Goal: Task Accomplishment & Management: Manage account settings

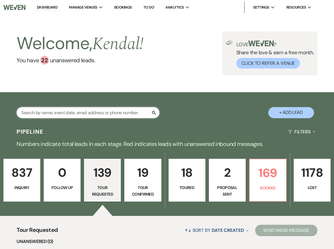
click at [101, 113] on input "text" at bounding box center [88, 112] width 143 height 11
type input "katerina"
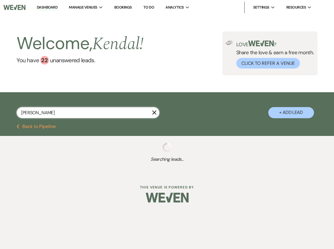
select select "8"
select select "11"
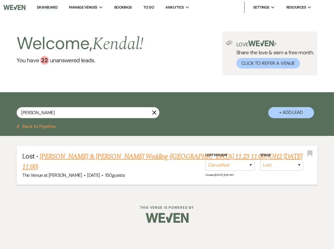
click at [101, 157] on link "Katerina Zurawa & Levi Lawton's Wedding (OH 11.23 11:00) (OH2 7.12.26 11:00)" at bounding box center [162, 161] width 280 height 21
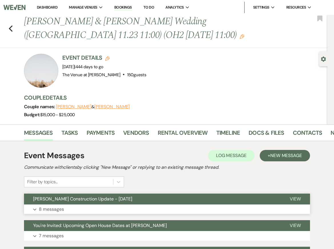
click at [117, 211] on button "Expand 8 messages" at bounding box center [167, 210] width 286 height 10
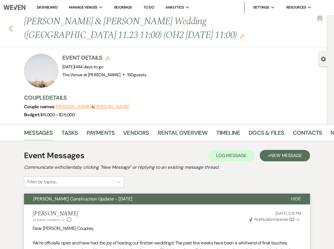
click at [11, 29] on icon "Previous" at bounding box center [11, 28] width 4 height 7
select select "8"
select select "11"
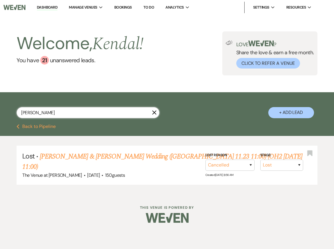
click at [53, 115] on input "katerina" at bounding box center [88, 112] width 143 height 11
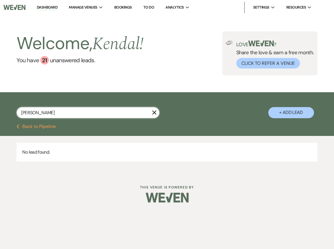
type input "godwin"
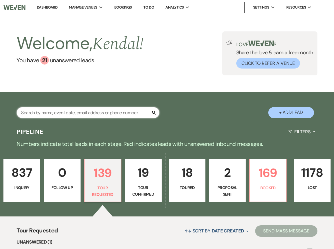
click at [87, 113] on input "text" at bounding box center [88, 112] width 143 height 11
type input "rahfee"
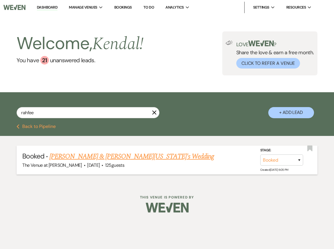
click at [119, 155] on link "Kirsten Webb & Rahfee Washington's Wedding" at bounding box center [131, 156] width 165 height 10
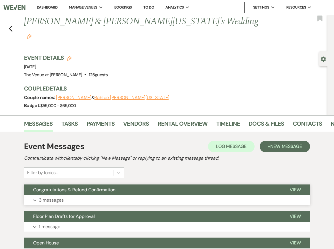
click at [113, 195] on button "Expand 3 messages" at bounding box center [167, 200] width 286 height 10
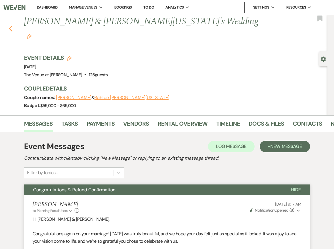
click at [10, 25] on use "button" at bounding box center [11, 28] width 4 height 6
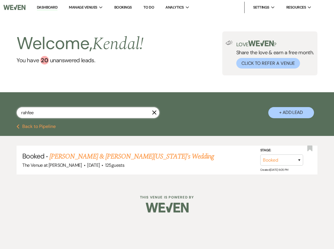
click at [54, 111] on input "rahfee" at bounding box center [88, 112] width 143 height 11
type input "cooley"
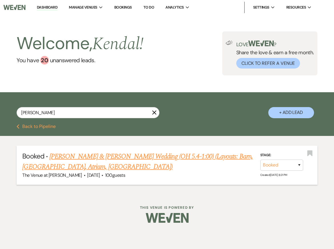
click at [77, 158] on link "Eva Cooley & Hunter Dalke's Wedding (OH 5.4-1:00) (Layouts: Barn, Stone Arena, …" at bounding box center [137, 161] width 230 height 21
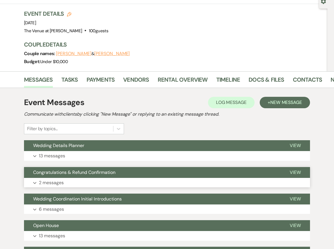
click at [70, 178] on button "Expand 2 messages" at bounding box center [167, 183] width 286 height 10
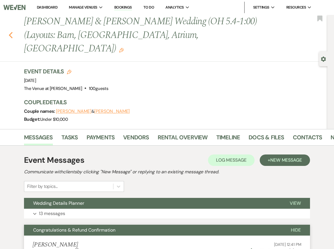
click at [12, 32] on icon "Previous" at bounding box center [11, 35] width 4 height 7
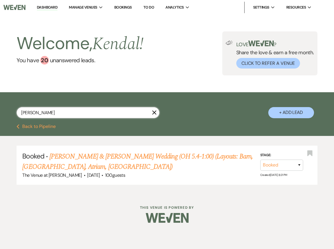
click at [44, 113] on input "cooley" at bounding box center [88, 112] width 143 height 11
type input "bellows"
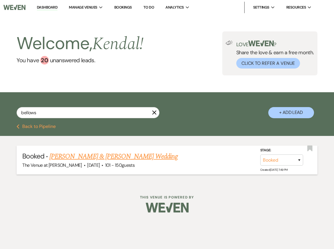
click at [78, 157] on link "Jordan Phillips & Cameron Bellows's Wedding" at bounding box center [113, 156] width 128 height 10
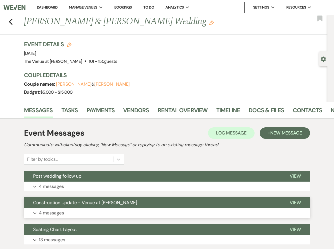
click at [77, 208] on button "Construction Update - Venue at Carley Brook" at bounding box center [152, 202] width 257 height 11
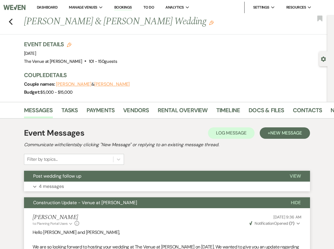
click at [57, 183] on p "4 messages" at bounding box center [51, 186] width 25 height 7
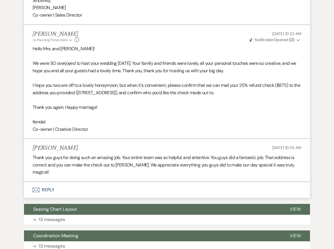
scroll to position [1522, 0]
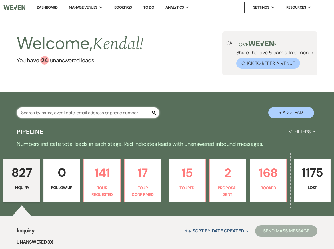
click at [63, 115] on input "text" at bounding box center [88, 112] width 143 height 11
type input "[PERSON_NAME]"
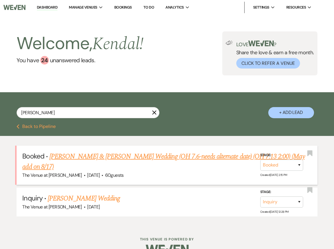
click at [107, 156] on link "[PERSON_NAME] & [PERSON_NAME] Wedding (OH 7.6-needs alternate date) (OH 7.13 2:…" at bounding box center [163, 161] width 282 height 21
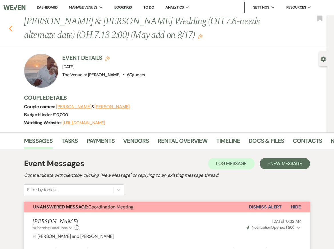
click at [12, 29] on icon "Previous" at bounding box center [11, 28] width 4 height 7
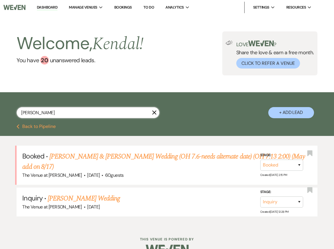
click at [137, 113] on input "[PERSON_NAME]" at bounding box center [88, 112] width 143 height 11
type input "besser"
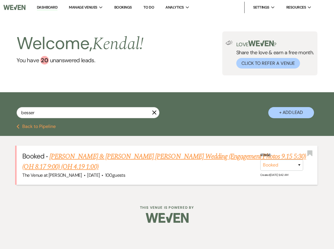
click at [158, 155] on link "[PERSON_NAME] & [PERSON_NAME] [PERSON_NAME] Wedding (Engagement Photos 9.15 5:3…" at bounding box center [164, 161] width 284 height 21
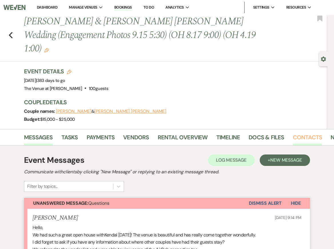
scroll to position [0, 20]
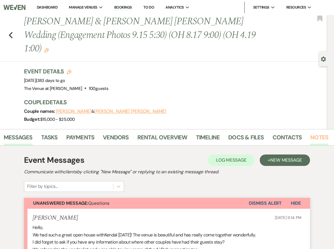
click at [313, 133] on link "Notes" at bounding box center [319, 139] width 18 height 13
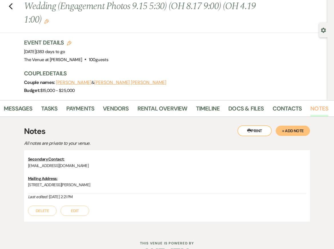
scroll to position [33, 0]
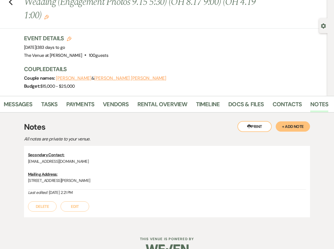
click at [297, 121] on button "+ Add Note" at bounding box center [293, 126] width 34 height 10
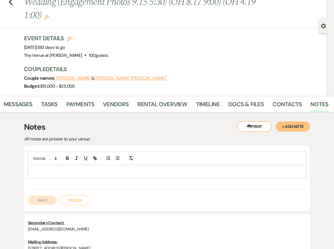
click at [229, 169] on p at bounding box center [167, 172] width 269 height 6
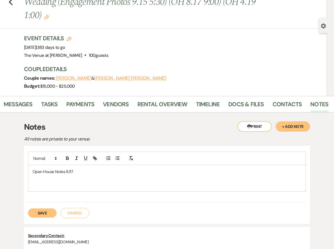
click at [103, 169] on p "Open House Notes 8/17:" at bounding box center [167, 172] width 269 height 6
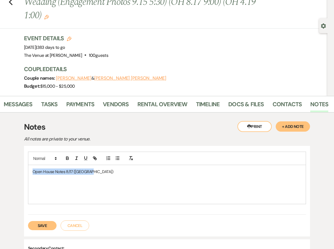
drag, startPoint x: 91, startPoint y: 158, endPoint x: 12, endPoint y: 158, distance: 79.7
click at [13, 158] on div "Printer Print + Add Note Notes All notes are private to your venue. Open House …" at bounding box center [167, 216] width 324 height 207
click at [77, 188] on p at bounding box center [167, 191] width 269 height 6
click at [65, 175] on p at bounding box center [167, 178] width 269 height 6
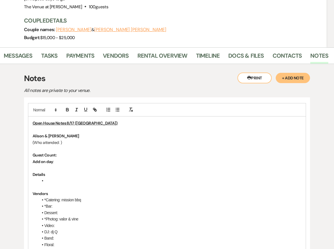
scroll to position [102, 0]
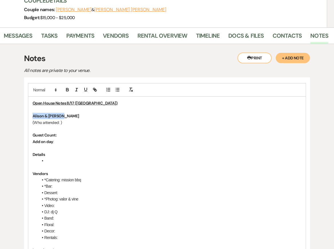
drag, startPoint x: 66, startPoint y: 101, endPoint x: 11, endPoint y: 101, distance: 55.1
click at [12, 101] on div "Printer Print + Add Note Notes All notes are private to your venue. Open House …" at bounding box center [167, 234] width 324 height 380
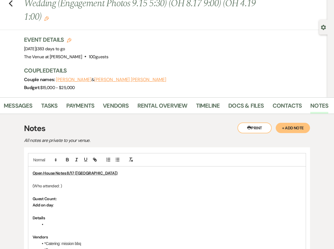
scroll to position [23, 0]
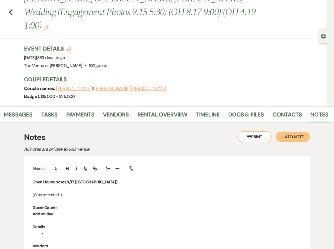
click at [34, 192] on p "(Who attended: )" at bounding box center [167, 195] width 269 height 6
click at [63, 192] on p "Who attended: )" at bounding box center [167, 195] width 269 height 6
drag, startPoint x: 60, startPoint y: 181, endPoint x: 13, endPoint y: 181, distance: 46.8
click at [74, 192] on p "Who attended:" at bounding box center [167, 195] width 269 height 6
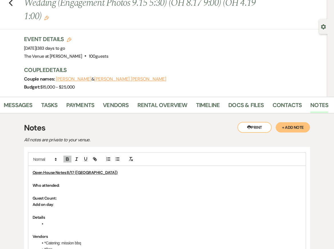
scroll to position [38, 0]
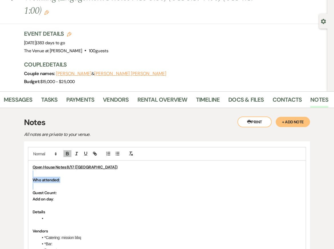
drag, startPoint x: 68, startPoint y: 162, endPoint x: 75, endPoint y: 170, distance: 10.9
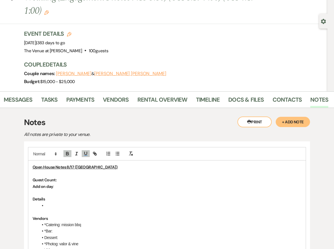
click at [127, 177] on p "Guest Count:" at bounding box center [167, 180] width 269 height 6
click at [81, 183] on p "Add on day :" at bounding box center [167, 186] width 269 height 6
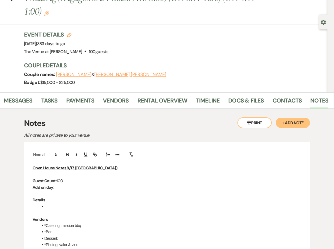
scroll to position [38, 0]
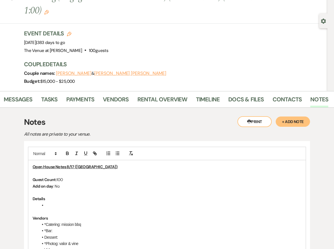
click at [70, 202] on li at bounding box center [169, 205] width 263 height 6
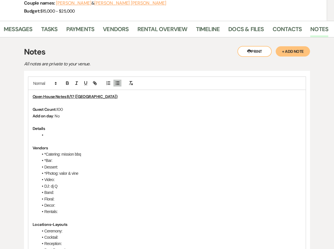
scroll to position [116, 0]
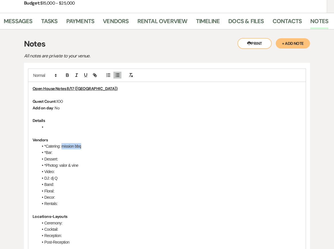
drag, startPoint x: 89, startPoint y: 131, endPoint x: 62, endPoint y: 133, distance: 27.5
click at [62, 143] on li "*Catering: mission bbq" at bounding box center [169, 146] width 263 height 6
drag, startPoint x: 83, startPoint y: 153, endPoint x: 59, endPoint y: 153, distance: 23.4
click at [59, 162] on li "*Photog: valor & vine" at bounding box center [169, 165] width 263 height 6
drag, startPoint x: 59, startPoint y: 161, endPoint x: 55, endPoint y: 161, distance: 4.9
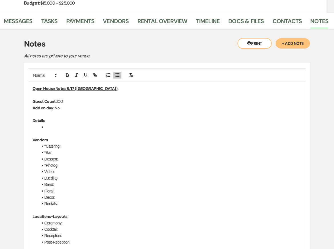
click at [55, 169] on li "Video:" at bounding box center [169, 172] width 263 height 6
drag, startPoint x: 60, startPoint y: 165, endPoint x: 51, endPoint y: 165, distance: 9.1
click at [51, 175] on li "DJ: dj Q" at bounding box center [169, 178] width 263 height 6
click at [46, 143] on li "*Catering:" at bounding box center [169, 146] width 263 height 6
click at [68, 143] on li "*Catering:" at bounding box center [169, 146] width 263 height 6
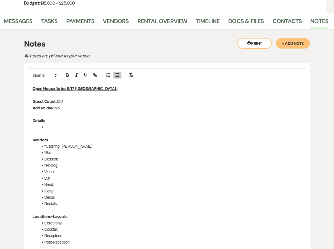
click at [69, 149] on li "*Bar:" at bounding box center [169, 152] width 263 height 6
click at [77, 156] on li "Dessert:" at bounding box center [169, 159] width 263 height 6
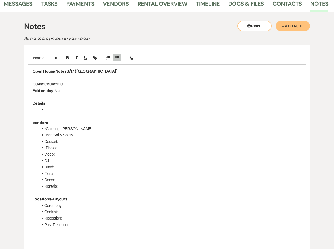
scroll to position [133, 0]
click at [60, 107] on li at bounding box center [169, 110] width 263 height 6
click at [74, 215] on li "Reception:" at bounding box center [169, 218] width 263 height 6
click at [44, 215] on li "Reception:" at bounding box center [169, 218] width 263 height 6
drag, startPoint x: 71, startPoint y: 210, endPoint x: 23, endPoint y: 210, distance: 48.3
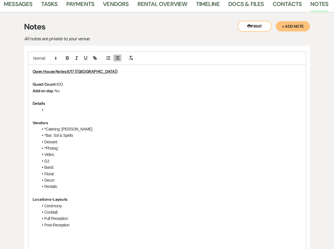
click at [23, 210] on div "Printer Print + Add Note Notes All notes are private to your venue. Open House …" at bounding box center [167, 192] width 324 height 360
click at [71, 209] on li "Cocktail:" at bounding box center [169, 212] width 263 height 6
click at [72, 203] on li "Ceremony:" at bounding box center [169, 206] width 263 height 6
click at [86, 139] on li "Dessert:" at bounding box center [169, 142] width 263 height 6
click at [85, 145] on li "*Photog:" at bounding box center [169, 148] width 263 height 6
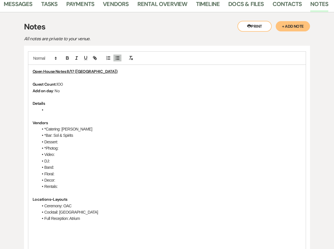
click at [73, 151] on li "Video:" at bounding box center [169, 154] width 263 height 6
click at [67, 158] on li "DJ:" at bounding box center [169, 161] width 263 height 6
click at [78, 151] on li "Video:" at bounding box center [169, 154] width 263 height 6
click at [56, 107] on li at bounding box center [169, 110] width 263 height 6
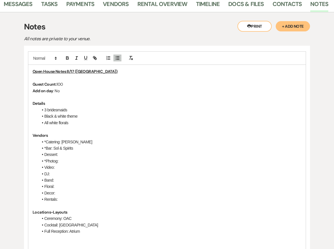
click at [69, 190] on li "Decor:" at bounding box center [169, 193] width 263 height 6
click at [69, 196] on li "Rentals:" at bounding box center [169, 199] width 263 height 6
click at [61, 171] on li "DJ:" at bounding box center [169, 174] width 263 height 6
click at [76, 120] on li "All white florals" at bounding box center [169, 123] width 263 height 6
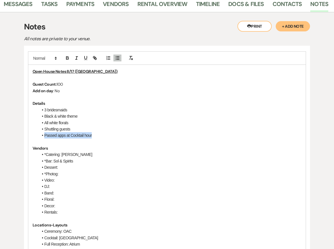
drag, startPoint x: 95, startPoint y: 121, endPoint x: 21, endPoint y: 121, distance: 74.6
click at [21, 121] on div "Printer Print + Add Note Notes All notes are private to your venue. Open House …" at bounding box center [167, 202] width 324 height 380
copy li "Passed apps at Cocktail hour"
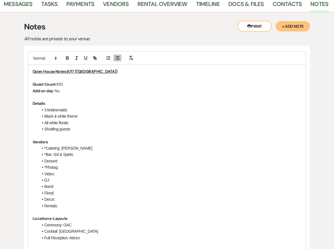
click at [88, 145] on li "*Catering: [PERSON_NAME]" at bounding box center [169, 148] width 263 height 6
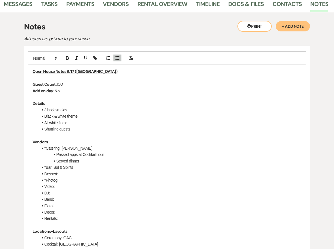
click at [110, 151] on li "Passed apps at Cocktail hour" at bounding box center [169, 154] width 263 height 6
click at [88, 126] on li "Shuttling guests" at bounding box center [169, 129] width 263 height 6
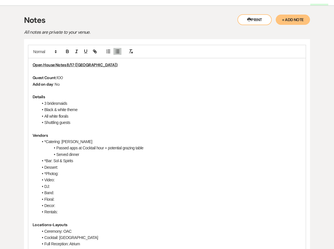
scroll to position [143, 0]
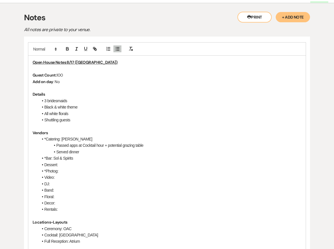
click at [87, 238] on li "Full Reception: Atrium" at bounding box center [169, 241] width 263 height 6
click at [78, 226] on li "Ceremony: OAC" at bounding box center [169, 229] width 263 height 6
click at [66, 187] on li "Band:" at bounding box center [169, 190] width 263 height 6
click at [76, 117] on li "Shuttling guests" at bounding box center [169, 120] width 263 height 6
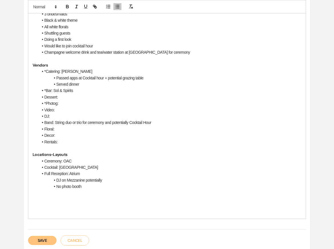
scroll to position [231, 0]
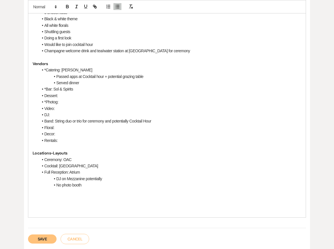
click at [54, 208] on p at bounding box center [167, 211] width 269 height 6
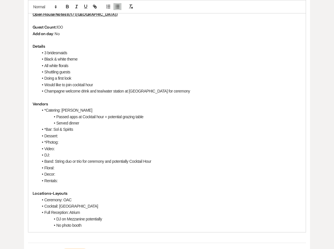
scroll to position [202, 0]
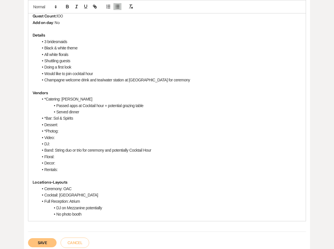
click at [39, 238] on button "Save" at bounding box center [42, 242] width 29 height 9
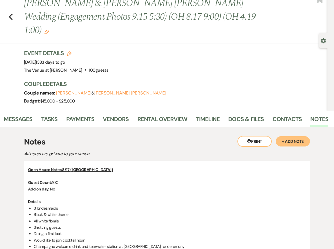
scroll to position [0, 0]
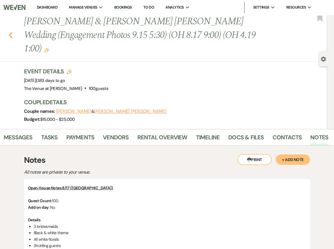
click at [9, 32] on icon "Previous" at bounding box center [11, 35] width 4 height 7
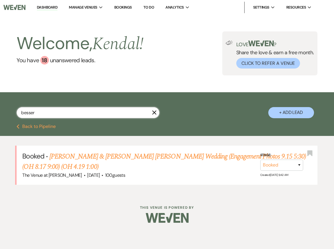
click at [39, 113] on input "besser" at bounding box center [88, 112] width 143 height 11
type input "[PERSON_NAME]"
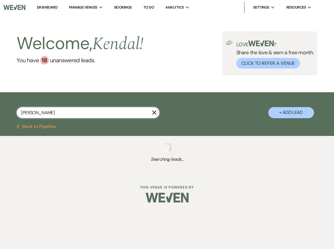
select select "8"
select select "5"
select select "8"
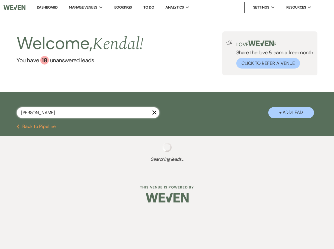
select select "5"
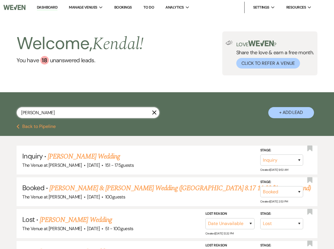
type input "[PERSON_NAME]"
click at [90, 185] on link "[PERSON_NAME] & [PERSON_NAME] Wedding ([GEOGRAPHIC_DATA] 8.17 11:00 *1st to res…" at bounding box center [179, 188] width 261 height 10
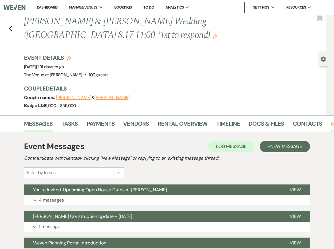
click at [330, 123] on link "Notes" at bounding box center [339, 125] width 18 height 13
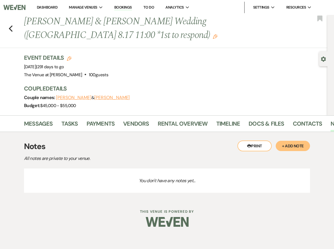
click at [285, 148] on button "+ Add Note" at bounding box center [293, 146] width 34 height 10
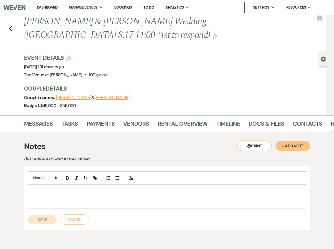
click at [42, 190] on p at bounding box center [167, 191] width 269 height 6
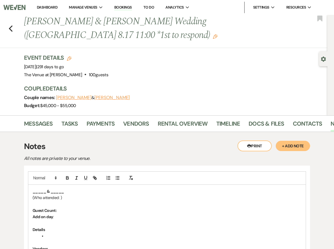
scroll to position [27, 0]
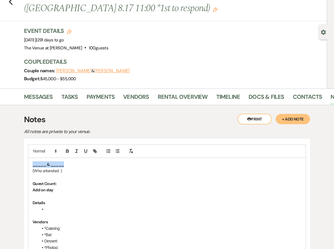
drag, startPoint x: 33, startPoint y: 164, endPoint x: 64, endPoint y: 166, distance: 30.6
click at [64, 166] on strong "_____ & _____" at bounding box center [48, 164] width 31 height 5
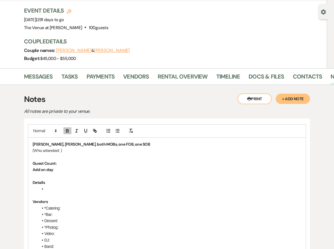
scroll to position [57, 0]
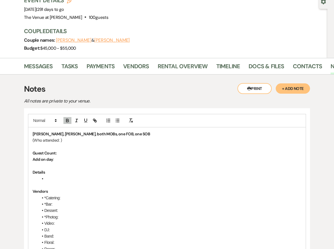
click at [63, 139] on p "(Who attended: )" at bounding box center [167, 140] width 269 height 6
click at [34, 140] on p "(Who attended:" at bounding box center [167, 140] width 269 height 6
drag, startPoint x: 76, startPoint y: 139, endPoint x: 16, endPoint y: 139, distance: 60.0
click at [16, 139] on div "Printer Print + Add Note Notes All notes are private to your venue. [PERSON_NAM…" at bounding box center [167, 211] width 324 height 273
copy p "Who attended:"
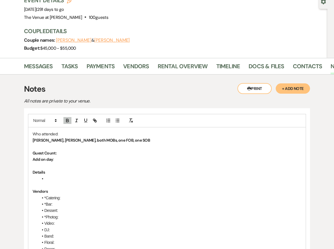
drag, startPoint x: 63, startPoint y: 133, endPoint x: 10, endPoint y: 133, distance: 52.6
click at [10, 133] on div "Printer Print + Add Note Notes All notes are private to your venue. Who attende…" at bounding box center [167, 211] width 324 height 273
drag, startPoint x: 69, startPoint y: 131, endPoint x: 25, endPoint y: 131, distance: 44.6
click at [25, 131] on div "Who attended: [PERSON_NAME], both MOBs, one FOB, one SOB Guest Count: Add on da…" at bounding box center [167, 223] width 286 height 231
drag, startPoint x: 119, startPoint y: 138, endPoint x: 27, endPoint y: 138, distance: 92.3
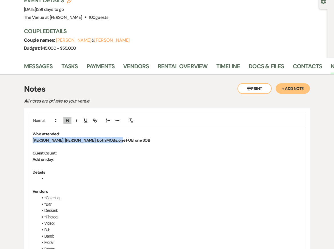
click at [27, 138] on div "Who attended: [PERSON_NAME], both MOBs, one FOB, one SOB Guest Count: Add on da…" at bounding box center [167, 223] width 286 height 231
click at [34, 134] on strong "Who attended:" at bounding box center [46, 133] width 27 height 5
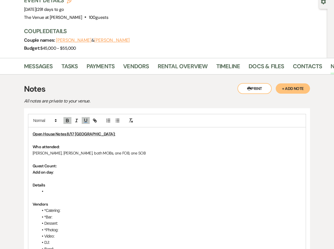
click at [76, 134] on u "Open House Notes 8/17 [GEOGRAPHIC_DATA]:" at bounding box center [74, 133] width 83 height 5
click at [102, 148] on p "Who attended:" at bounding box center [167, 147] width 269 height 6
click at [100, 166] on p "Guest Count:" at bounding box center [167, 166] width 269 height 6
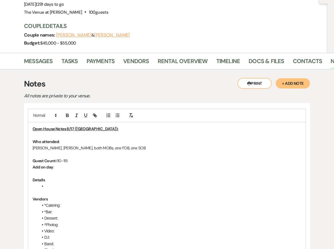
click at [92, 164] on p "Add on day :" at bounding box center [167, 167] width 269 height 6
click at [71, 184] on li at bounding box center [169, 186] width 263 height 6
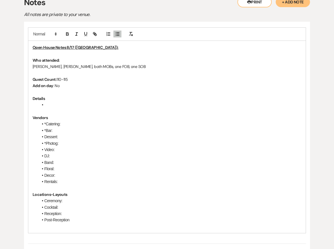
scroll to position [150, 0]
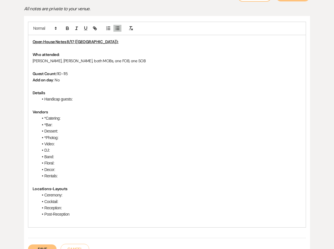
click at [46, 100] on li "Handicap guests:" at bounding box center [169, 99] width 263 height 6
click at [83, 99] on li "Many handicap guests:" at bounding box center [169, 99] width 263 height 6
click at [70, 100] on li "Many handicap guests" at bounding box center [169, 99] width 263 height 6
click at [101, 101] on li "Many handicap and elderly guests" at bounding box center [169, 99] width 263 height 6
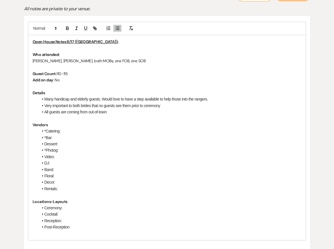
click at [47, 111] on li "All guests are coming from out-of-town" at bounding box center [169, 112] width 263 height 6
click at [115, 113] on li "Most guests are coming from out-of-town" at bounding box center [169, 112] width 263 height 6
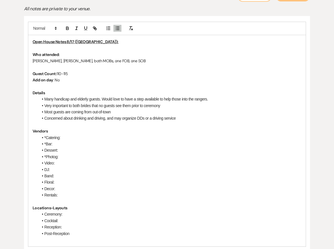
click at [171, 106] on li "Very important to both brides that no guests see them prior to ceremony" at bounding box center [169, 106] width 263 height 6
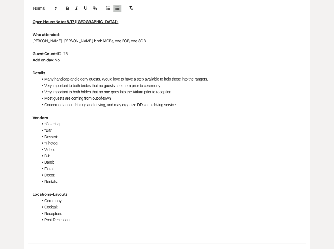
scroll to position [177, 0]
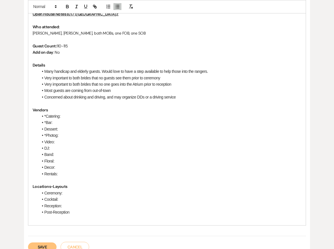
click at [85, 211] on li "Post-Reception" at bounding box center [169, 212] width 263 height 6
click at [87, 212] on li "Post-Reception: Barn" at bounding box center [169, 212] width 263 height 6
click at [63, 148] on li "DJ:" at bounding box center [169, 148] width 263 height 6
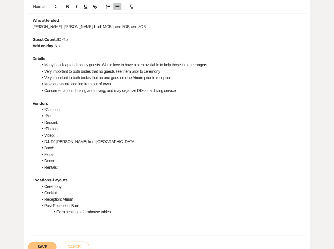
scroll to position [175, 0]
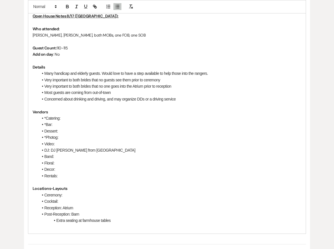
click at [81, 131] on li "Dessert:" at bounding box center [169, 131] width 263 height 6
click at [77, 132] on li "Dessert: Cupcakes & a cutting cake" at bounding box center [169, 131] width 263 height 6
click at [126, 129] on li "Dessert: Cupcakes (in barn) & a cutting cake" at bounding box center [169, 131] width 263 height 6
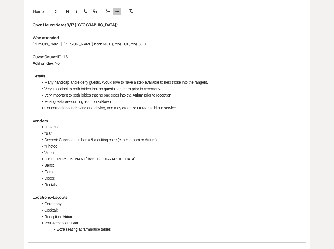
scroll to position [163, 0]
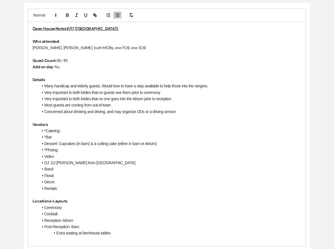
click at [78, 128] on li "*Catering:" at bounding box center [169, 131] width 263 height 6
click at [192, 112] on li "Concerned about drinking and driving, and may organize DDs or a driving service" at bounding box center [169, 112] width 263 height 6
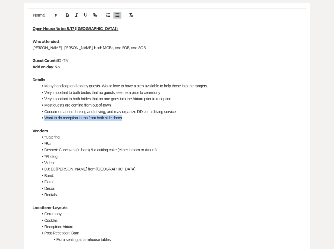
drag, startPoint x: 45, startPoint y: 117, endPoint x: 123, endPoint y: 119, distance: 77.7
click at [123, 119] on li "Want to do reception intros from both side doors" at bounding box center [169, 118] width 263 height 6
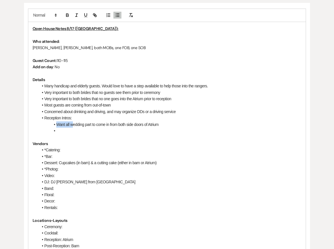
drag, startPoint x: 56, startPoint y: 124, endPoint x: 73, endPoint y: 125, distance: 16.9
click at [73, 125] on li "Want all wedding part to come in from both side doors of Atrium" at bounding box center [169, 124] width 263 height 6
click at [76, 129] on li at bounding box center [169, 131] width 263 height 6
click at [79, 125] on li "Wedding part to come in from both side doors of Atrium" at bounding box center [169, 124] width 263 height 6
click at [58, 131] on li "Brides to come down from [GEOGRAPHIC_DATA]" at bounding box center [169, 131] width 263 height 6
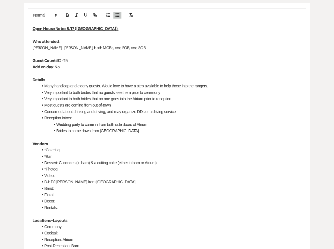
click at [134, 130] on li "Brides to come down from [GEOGRAPHIC_DATA]" at bounding box center [169, 131] width 263 height 6
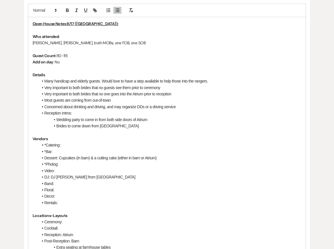
click at [70, 201] on li "Rentals:" at bounding box center [169, 203] width 263 height 6
click at [92, 145] on li "*Catering:" at bounding box center [169, 145] width 263 height 6
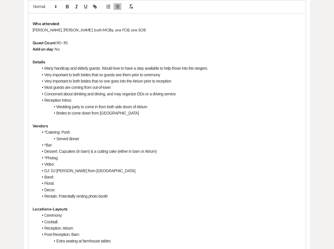
scroll to position [182, 0]
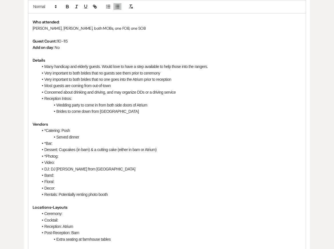
click at [43, 67] on li "Many handicap and elderly guests. Would love to have a step available to help t…" at bounding box center [169, 66] width 263 height 6
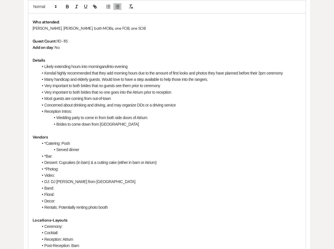
click at [81, 150] on li "Served dinner" at bounding box center [169, 150] width 263 height 6
click at [58, 149] on li "Served dinner" at bounding box center [169, 150] width 263 height 6
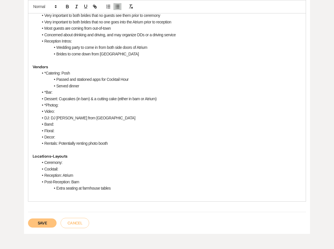
scroll to position [250, 0]
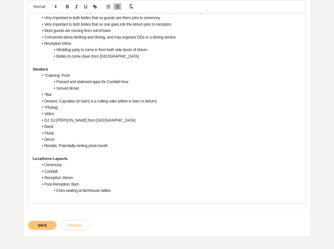
click at [59, 145] on li "Rentals: Potentially renting photo booth" at bounding box center [169, 146] width 263 height 6
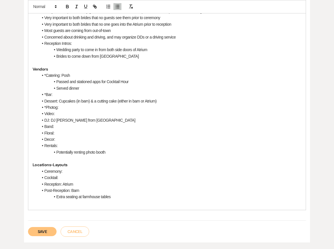
click at [111, 152] on li "Potentially renting photo booth" at bounding box center [169, 152] width 263 height 6
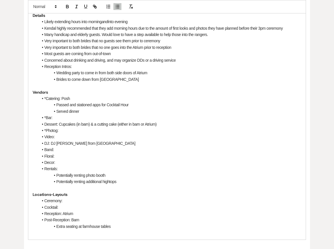
scroll to position [227, 0]
click at [77, 163] on li "Decor:" at bounding box center [169, 162] width 263 height 6
click at [123, 78] on li "Brides to come down from [GEOGRAPHIC_DATA]" at bounding box center [169, 79] width 263 height 6
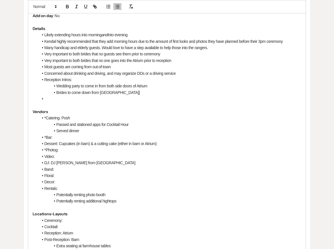
scroll to position [214, 0]
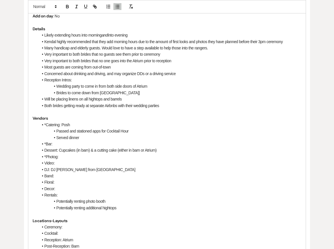
click at [44, 105] on li "Both brides getting ready at separate Airbnbs with their wedding parties" at bounding box center [169, 106] width 263 height 6
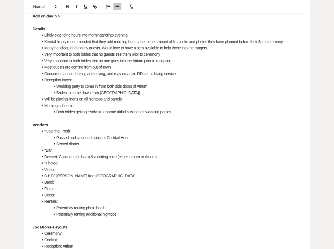
click at [181, 113] on li "Both brides getting ready at separate Airbnbs with their wedding parties" at bounding box center [169, 112] width 263 height 6
click at [88, 112] on li "Both brides getting ready at separate Airbnbs with their wedding parties" at bounding box center [169, 112] width 263 height 6
click at [193, 111] on li "Both brides getting HMU ready at separate Airbnbs with their wedding parties" at bounding box center [169, 112] width 263 height 6
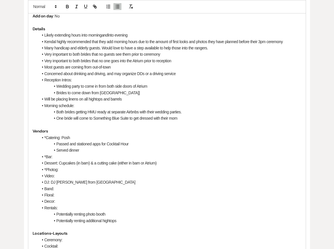
click at [165, 117] on li "One bride will come to Something Blue Suite to get dressed with their mom" at bounding box center [169, 118] width 263 height 6
click at [186, 118] on li "One bride will come to Something Blue Suite to get dressed with her mom" at bounding box center [169, 118] width 263 height 6
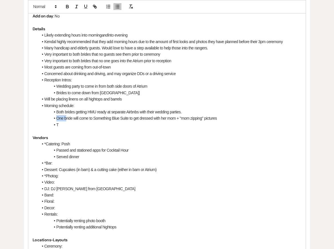
drag, startPoint x: 66, startPoint y: 119, endPoint x: 56, endPoint y: 119, distance: 10.0
click at [56, 119] on li "One bride will come to Something Blue Suite to get dressed with her mom + "mom …" at bounding box center [169, 118] width 263 height 6
click at [65, 119] on li "Bride will come to Something Blue Suite to get dressed with her mom + "mom zipp…" at bounding box center [169, 118] width 263 height 6
click at [81, 121] on li "Bride A will come to Something Blue Suite to get dressed with her mom + "mom zi…" at bounding box center [169, 118] width 263 height 6
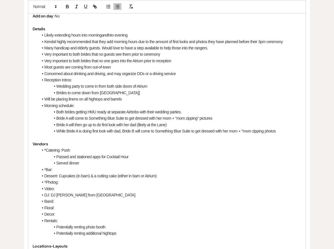
click at [265, 131] on li "While Bride A is doing first look with dad, Bride B will come to Something Blue…" at bounding box center [169, 131] width 263 height 6
click at [206, 119] on li "Bride A will come to Something Blue Suite to get dressed with her mom + "mom zi…" at bounding box center [169, 118] width 263 height 6
click at [282, 133] on li "While Bride A is doing first look with dad, Bride B will come to Something Blue…" at bounding box center [169, 131] width 263 height 6
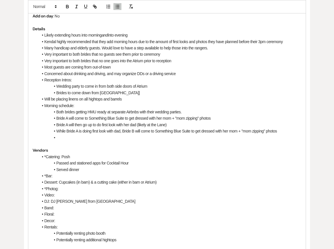
drag, startPoint x: 177, startPoint y: 123, endPoint x: 138, endPoint y: 127, distance: 39.6
click at [138, 127] on li "Bride A will then go up to do first look with her dad (likely at the Lane)" at bounding box center [169, 125] width 263 height 6
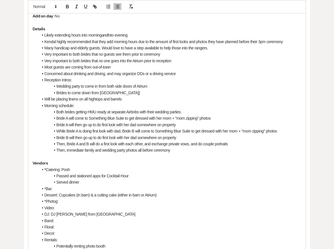
click at [237, 143] on li "Then, Bride A and B will do a first look with each other, and exchange private …" at bounding box center [169, 144] width 263 height 6
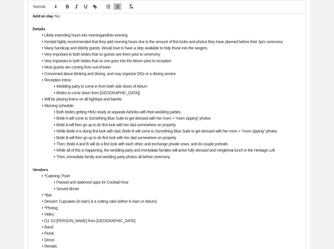
click at [198, 158] on li "Then, immediate family and wedding party photos all before ceremony" at bounding box center [169, 157] width 263 height 6
click at [197, 131] on li "While Bride A is doing first look with dad, Bride B will come to Something Blue…" at bounding box center [169, 131] width 263 height 6
click at [200, 157] on li "Then, immediate family and wedding party photos all before ceremony" at bounding box center [169, 157] width 263 height 6
click at [196, 177] on li "*Catering: Posh" at bounding box center [169, 176] width 263 height 6
click at [201, 128] on li "While Bride A is doing first look with dad, Bride B will come to Something Blue…" at bounding box center [169, 131] width 263 height 6
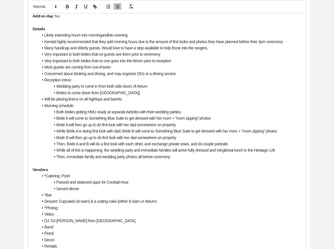
scroll to position [223, 0]
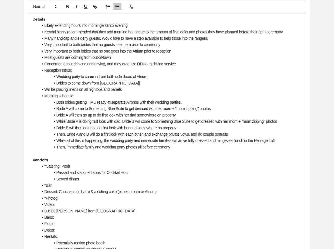
click at [198, 155] on p at bounding box center [167, 153] width 269 height 6
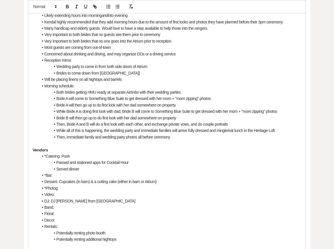
click at [190, 134] on li "Then, immediate family and wedding party photos all before ceremony" at bounding box center [169, 137] width 263 height 6
click at [197, 120] on li "Bride B will then go up to do first look with her dad somewhere on property" at bounding box center [169, 118] width 263 height 6
click at [196, 154] on li "*Catering: Posh" at bounding box center [169, 156] width 263 height 6
click at [191, 134] on li "Then, immediate family and wedding party photos all before ceremony" at bounding box center [169, 137] width 263 height 6
click at [190, 139] on li "Then, immediate family and wedding party photos all before ceremony" at bounding box center [169, 137] width 263 height 6
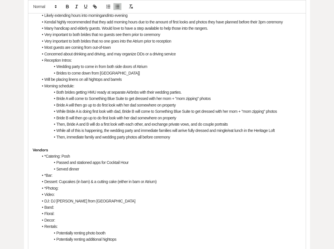
click at [208, 116] on li "Bride B will then go up to do first look with her dad somewhere on property" at bounding box center [169, 118] width 263 height 6
click at [204, 127] on li "Then, Bride A and B will do a first look with each other, and exchange private …" at bounding box center [169, 124] width 263 height 6
click at [201, 138] on li "Then, immediate family and wedding party photos all before ceremony" at bounding box center [169, 137] width 263 height 6
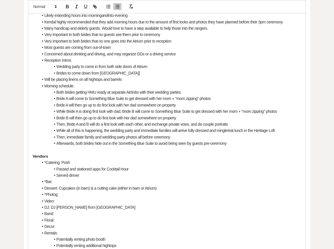
click at [176, 156] on p "Vendors" at bounding box center [167, 156] width 269 height 6
click at [176, 135] on li "Then, immediate family and wedding party photos all before ceremony" at bounding box center [169, 137] width 263 height 6
click at [195, 102] on li "Bride A will then go up to do first look with her dad somewhere on property" at bounding box center [169, 105] width 263 height 6
click at [188, 149] on p at bounding box center [167, 150] width 269 height 6
click at [208, 169] on li "Passed and stationed apps for Cocktail Hour" at bounding box center [169, 169] width 263 height 6
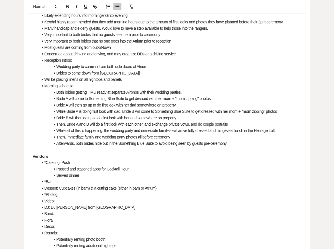
click at [208, 169] on li "Passed and stationed apps for Cocktail Hour" at bounding box center [169, 169] width 263 height 6
click at [215, 70] on li "Brides to come down from [GEOGRAPHIC_DATA]]" at bounding box center [169, 73] width 263 height 6
click at [199, 191] on li "*Photog:" at bounding box center [169, 194] width 263 height 6
click at [181, 137] on li "Then, immediate family and wedding party photos all before ceremony" at bounding box center [169, 137] width 263 height 6
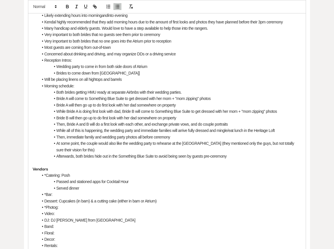
click at [171, 164] on p at bounding box center [167, 162] width 269 height 6
click at [231, 157] on li "Afterwards, both brides hide out in the Something Blue Suite to avoid being see…" at bounding box center [169, 156] width 263 height 6
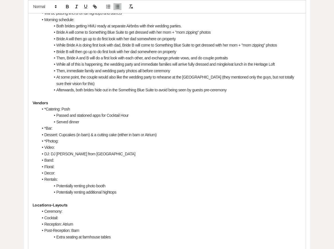
scroll to position [304, 0]
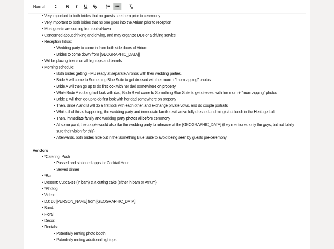
click at [214, 45] on li "Wedding party to come in from both side doors of Atrium" at bounding box center [169, 48] width 263 height 6
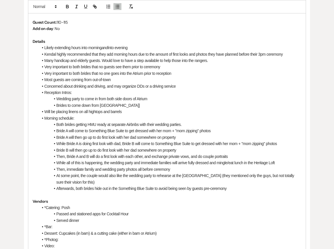
scroll to position [200, 0]
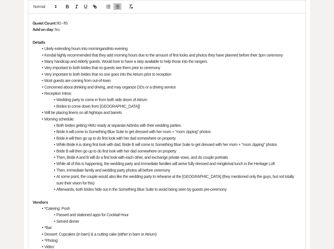
click at [194, 47] on li "Likely extending hours into morning and into evening" at bounding box center [169, 48] width 263 height 6
click at [196, 62] on li "Many handicap and elderly guests. Would love to have a step available to help t…" at bounding box center [169, 61] width 263 height 6
click at [220, 94] on li "Reception Intros:" at bounding box center [169, 93] width 263 height 6
click at [231, 188] on li "Afterwards, both brides hide out in the Something Blue Suite to avoid being see…" at bounding box center [169, 189] width 263 height 6
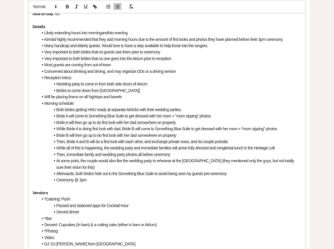
click at [161, 189] on p at bounding box center [167, 186] width 269 height 6
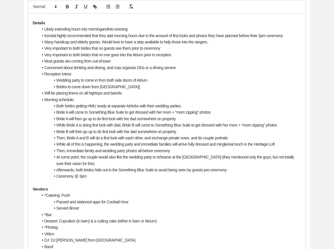
scroll to position [222, 0]
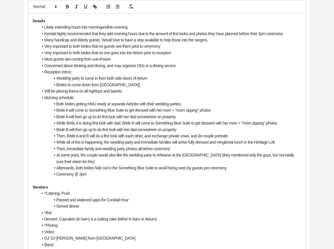
click at [145, 147] on li "Then, immediate family and wedding party photos all before ceremony" at bounding box center [169, 149] width 263 height 6
click at [179, 149] on li "Then, immediate family and wedding party photos all before ceremony" at bounding box center [169, 149] width 263 height 6
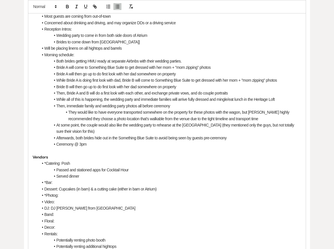
scroll to position [277, 0]
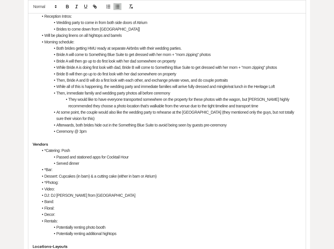
click at [76, 181] on li "*Photog:" at bounding box center [169, 182] width 263 height 6
click at [147, 159] on li "Passed and stationed apps for Cocktail Hour" at bounding box center [169, 157] width 263 height 6
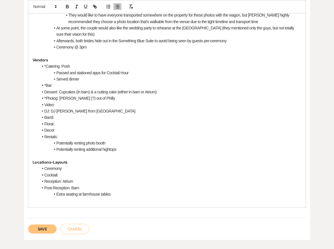
scroll to position [363, 0]
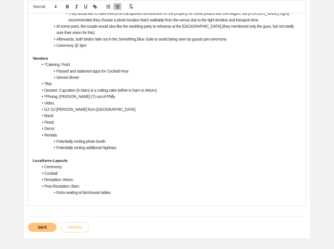
click at [91, 169] on li "Ceremony:" at bounding box center [169, 167] width 263 height 6
click at [165, 133] on li "Rentals:" at bounding box center [169, 135] width 263 height 6
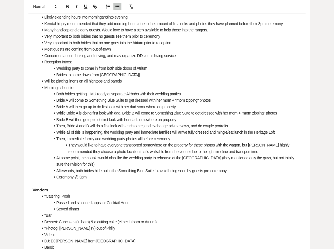
scroll to position [230, 0]
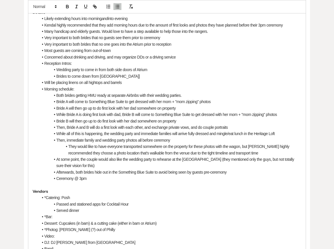
click at [134, 81] on li "Will be placing linens on all hightops and barrels" at bounding box center [169, 82] width 263 height 6
click at [45, 82] on li "Will be placing linens on all hightops and barrels" at bounding box center [169, 82] width 263 height 6
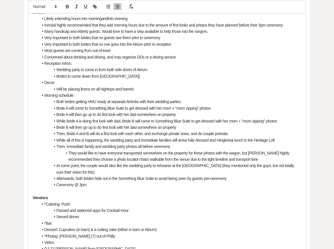
click at [143, 90] on li "Will be placing linens on all hightops and barrels" at bounding box center [169, 89] width 263 height 6
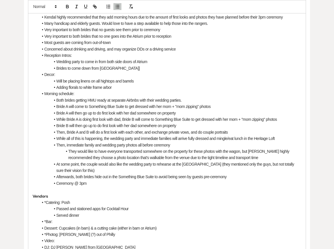
scroll to position [239, 0]
drag, startPoint x: 117, startPoint y: 86, endPoint x: 42, endPoint y: 86, distance: 74.8
click at [42, 86] on li "Adding florals to white frame arbor" at bounding box center [169, 87] width 263 height 6
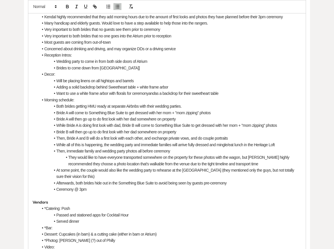
click at [228, 91] on li "Want to use a white frame arbor with florals for ceremony and as a backdrop for…" at bounding box center [169, 93] width 263 height 6
click at [225, 93] on li "Want to use a white frame arbor with florals for ceremony and as a backdrop for…" at bounding box center [169, 93] width 263 height 6
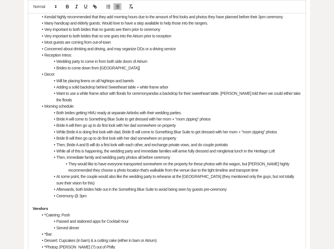
click at [82, 98] on li "Want to use a white frame arbor with florals for ceremony and as a backdrop for…" at bounding box center [169, 96] width 263 height 13
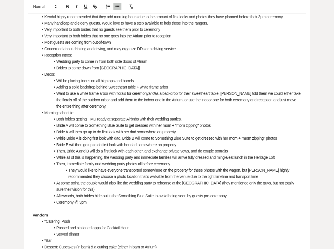
click at [95, 202] on li "Ceremony @ 3pm" at bounding box center [169, 202] width 263 height 6
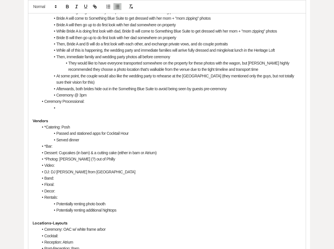
scroll to position [363, 0]
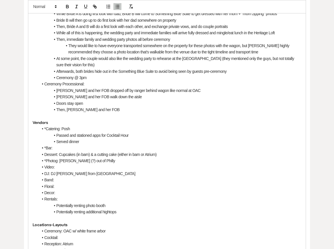
click at [56, 90] on li "[PERSON_NAME] and her FOB dropped off by ranger behind wagon like normal at OAC" at bounding box center [169, 90] width 263 height 6
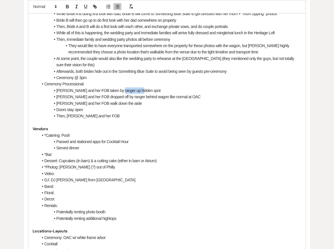
drag, startPoint x: 141, startPoint y: 90, endPoint x: 119, endPoint y: 91, distance: 22.3
click at [119, 91] on li "[PERSON_NAME] and her FOB taken by ranger up hidden spot" at bounding box center [169, 90] width 263 height 6
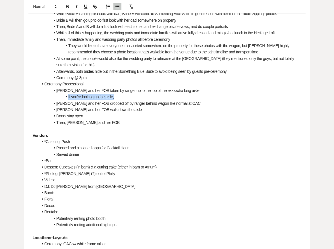
drag, startPoint x: 119, startPoint y: 96, endPoint x: 68, endPoint y: 97, distance: 51.4
click at [68, 97] on li "If you're looking up the aisle," at bounding box center [169, 97] width 263 height 6
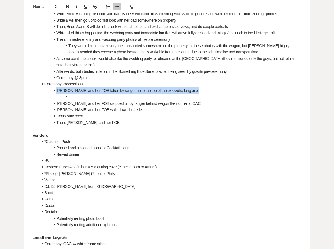
drag, startPoint x: 68, startPoint y: 95, endPoint x: 49, endPoint y: 91, distance: 19.2
click at [49, 91] on ul "Likely extending hours into morning and into evening [PERSON_NAME] highly recom…" at bounding box center [169, 4] width 263 height 243
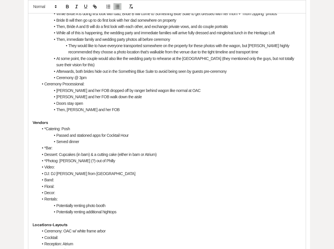
click at [185, 89] on li "[PERSON_NAME] and her FOB dropped off by ranger behind wagon like normal at OAC" at bounding box center [169, 90] width 263 height 6
click at [138, 102] on li "Doors stay open" at bounding box center [169, 103] width 263 height 6
click at [136, 108] on li "Then, [PERSON_NAME] and her FOB" at bounding box center [169, 110] width 263 height 6
click at [130, 99] on li "[PERSON_NAME] and her FOB walk down the aisle" at bounding box center [169, 97] width 263 height 6
click at [130, 105] on li "Doors stay open" at bounding box center [169, 103] width 263 height 6
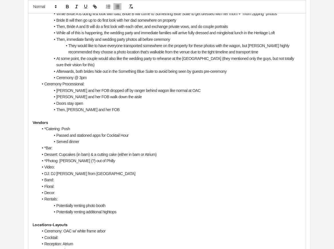
click at [130, 113] on li "Then, [PERSON_NAME] and her FOB" at bounding box center [169, 110] width 263 height 6
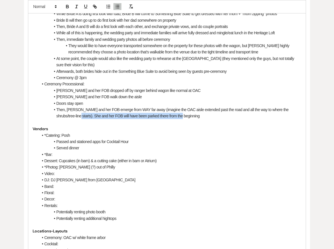
drag, startPoint x: 69, startPoint y: 116, endPoint x: 174, endPoint y: 117, distance: 104.8
click at [173, 117] on li "Then, [PERSON_NAME] and her FOB emerge from WAY far away (imagine the OAC aisle…" at bounding box center [169, 113] width 263 height 13
click at [57, 88] on li "[PERSON_NAME] and her FOB dropped off by ranger behind wagon like normal at OAC" at bounding box center [169, 90] width 263 height 6
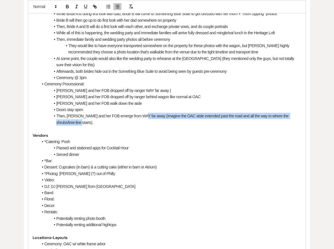
drag, startPoint x: 141, startPoint y: 117, endPoint x: 144, endPoint y: 121, distance: 5.1
click at [144, 121] on li "Then, [PERSON_NAME] and her FOB emerge from WAY far away (imagine the OAC aisle…" at bounding box center [169, 119] width 263 height 13
copy li "(imagine the OAC aisle extended past the road and all the way to where the shru…"
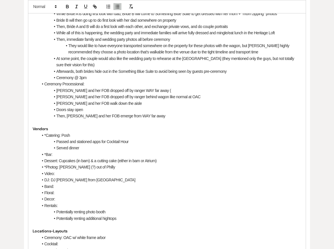
click at [156, 91] on li "[PERSON_NAME] and her FOB dropped off by ranger WAY far away (" at bounding box center [169, 90] width 263 height 6
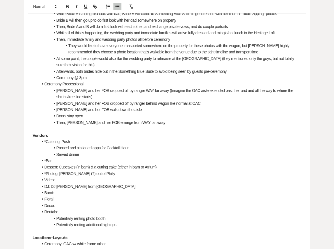
click at [149, 91] on li "[PERSON_NAME] and her FOB dropped off by ranger WAY far away ((imagine the OAC …" at bounding box center [169, 93] width 263 height 13
click at [154, 93] on li "[PERSON_NAME] and her FOB dropped off by ranger WAY far away (imagine the OAC a…" at bounding box center [169, 93] width 263 height 13
click at [156, 97] on li "[PERSON_NAME] and her FOB dropped off by ranger WAY far away (imagine the OAC a…" at bounding box center [169, 93] width 263 height 13
click at [65, 97] on li "[PERSON_NAME] and her FOB dropped off by ranger WAY far away (imagine the OAC a…" at bounding box center [169, 93] width 263 height 13
click at [101, 101] on li "[PERSON_NAME] and her FOB dropped off by ranger behind wagon like normal at OAC" at bounding box center [169, 103] width 263 height 6
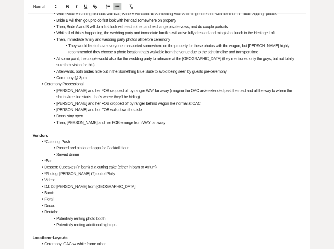
click at [109, 109] on li "[PERSON_NAME] and her FOB walk down the aisle" at bounding box center [169, 110] width 263 height 6
click at [132, 105] on li "[PERSON_NAME] and her FOB dropped off by ranger behind wagon like normal at OAC" at bounding box center [169, 103] width 263 height 6
click at [180, 105] on li "[PERSON_NAME] and her FOB dropped off by ranger behind wagon like normal at OAC" at bounding box center [169, 103] width 263 height 6
click at [155, 109] on li "[PERSON_NAME] and her FOB walk down the aisle" at bounding box center [169, 110] width 263 height 6
click at [141, 116] on li "Doors stay open" at bounding box center [169, 116] width 263 height 6
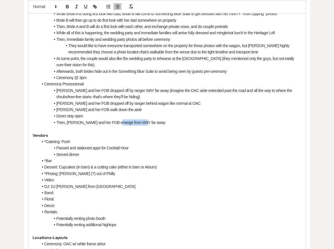
drag, startPoint x: 143, startPoint y: 123, endPoint x: 119, endPoint y: 125, distance: 24.0
click at [118, 125] on li "Then, [PERSON_NAME] and her FOB emerge from WAY far away" at bounding box center [169, 122] width 263 height 6
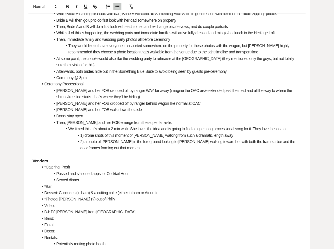
click at [135, 160] on p "Vendors" at bounding box center [167, 161] width 269 height 6
click at [119, 80] on li "Ceremony @ 3pm" at bounding box center [169, 78] width 263 height 6
click at [120, 99] on li "[PERSON_NAME] and her FOB dropped off by ranger WAY far away (imagine the OAC a…" at bounding box center [169, 93] width 263 height 13
click at [113, 95] on li "[PERSON_NAME] and her FOB dropped off by ranger WAY far away (imagine the OAC a…" at bounding box center [169, 93] width 263 height 13
click at [118, 98] on li "[PERSON_NAME] and her FOB dropped off by ranger WAY far away (imagine the OAC a…" at bounding box center [169, 93] width 263 height 13
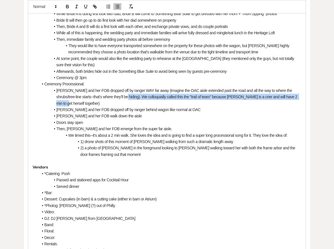
drag, startPoint x: 118, startPoint y: 96, endPoint x: 298, endPoint y: 96, distance: 180.8
click at [298, 96] on li "[PERSON_NAME] and her FOB dropped off by ranger WAY far away (imagine the OAC a…" at bounding box center [169, 96] width 263 height 19
copy li "We colloquially called this the "trail of tears" because [PERSON_NAME] is a cri…"
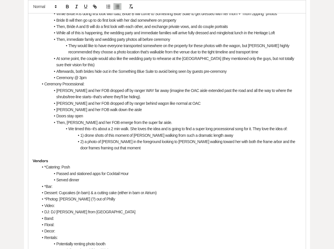
click at [143, 105] on li "[PERSON_NAME] and her FOB dropped off by ranger behind wagon like normal at OAC" at bounding box center [169, 103] width 263 height 6
click at [142, 117] on li "Doors stay open" at bounding box center [169, 116] width 263 height 6
click at [145, 126] on li "We timed this--it's about a 2 min walk. She loves the idea and is going to find…" at bounding box center [169, 129] width 263 height 6
click at [147, 137] on li "1) drone shots of this moment of [PERSON_NAME] walking from such a dramatic len…" at bounding box center [169, 135] width 263 height 6
click at [109, 148] on li "2) a photo of [PERSON_NAME] in the foreground looking to [PERSON_NAME] walking …" at bounding box center [169, 145] width 263 height 13
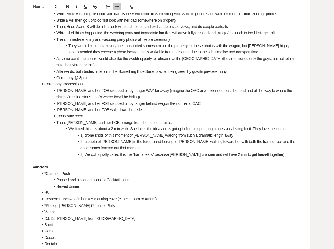
click at [85, 153] on li "3) We colloquially called this the "trail of tears" because [PERSON_NAME] is a …" at bounding box center [169, 154] width 263 height 6
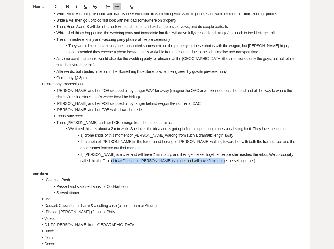
drag, startPoint x: 102, startPoint y: 161, endPoint x: 219, endPoint y: 163, distance: 117.1
click at [219, 163] on li "3) [PERSON_NAME] is a crier and will have 2 min to cry, and then get herself to…" at bounding box center [169, 157] width 263 height 13
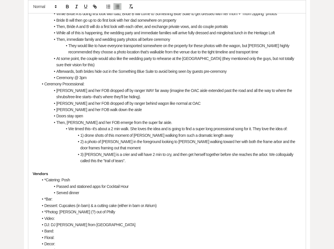
click at [173, 103] on li "[PERSON_NAME] and her FOB dropped off by ranger behind wagon like normal at OAC" at bounding box center [169, 103] width 263 height 6
click at [178, 76] on li "Ceremony @ 3pm" at bounding box center [169, 78] width 263 height 6
click at [168, 103] on li "[PERSON_NAME] and her FOB dropped off by ranger behind wagon like normal at OAC" at bounding box center [169, 103] width 263 height 6
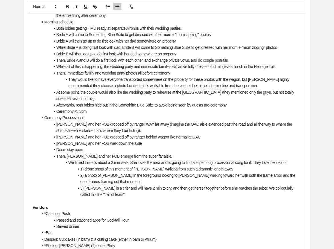
click at [174, 72] on li "Then, immediate family and wedding party photos all before ceremony" at bounding box center [169, 73] width 263 height 6
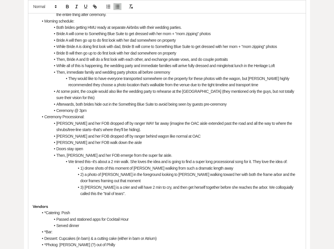
click at [56, 123] on li "[PERSON_NAME] and her FOB dropped off by ranger WAY far away (imagine the OAC a…" at bounding box center [169, 126] width 263 height 13
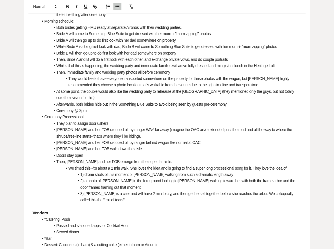
click at [81, 92] on li "At some point, the couple would also like the wedding party to rehearse at the …" at bounding box center [169, 94] width 263 height 13
click at [80, 76] on li "They would like to have everyone transported somewhere on the property for thes…" at bounding box center [169, 81] width 263 height 13
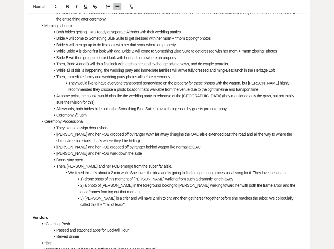
scroll to position [323, 0]
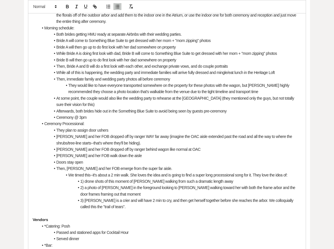
click at [94, 73] on li "While all of this is happening, the wedding party and immediate families will a…" at bounding box center [169, 72] width 263 height 6
click at [94, 80] on li "Then, immediate family and wedding party photos all before ceremony" at bounding box center [169, 79] width 263 height 6
click at [92, 99] on li "At some point, the couple would also like the wedding party to rehearse at the …" at bounding box center [169, 101] width 263 height 13
click at [105, 102] on li "At some point, the couple would also like the wedding party to rehearse at the …" at bounding box center [169, 101] width 263 height 13
click at [77, 105] on li "At some point, the couple would also like the wedding party to rehearse at the …" at bounding box center [169, 101] width 263 height 13
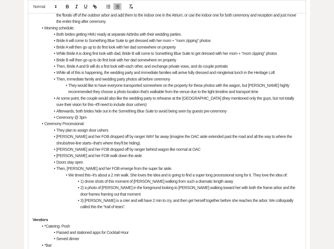
click at [110, 105] on li "At some point, the couple would also like the wedding party to rehearse at the …" at bounding box center [169, 101] width 263 height 13
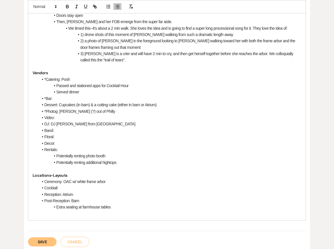
scroll to position [470, 0]
click at [117, 183] on li "Ceremony: OAC w/ white frame arbor" at bounding box center [169, 181] width 263 height 6
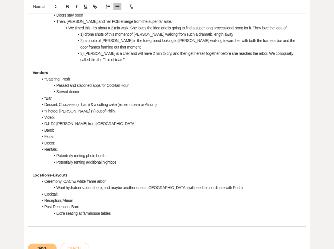
click at [111, 128] on li "Band:" at bounding box center [169, 130] width 263 height 6
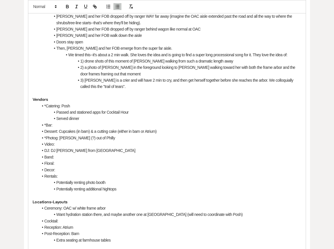
scroll to position [441, 0]
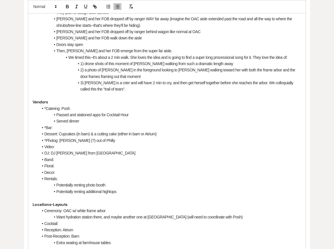
click at [88, 123] on li "Served dinner" at bounding box center [169, 121] width 263 height 6
click at [87, 127] on li "*Bar:" at bounding box center [169, 128] width 263 height 6
click at [126, 96] on p at bounding box center [167, 96] width 269 height 6
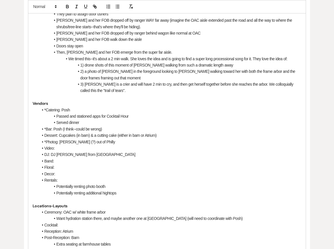
click at [120, 141] on li "*Photog: [PERSON_NAME] (?) out of Philly" at bounding box center [169, 142] width 263 height 6
click at [112, 149] on li "Video:" at bounding box center [169, 148] width 263 height 6
click at [150, 123] on li "Served dinner" at bounding box center [169, 122] width 263 height 6
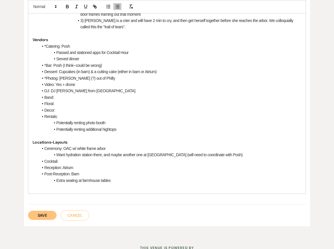
scroll to position [509, 0]
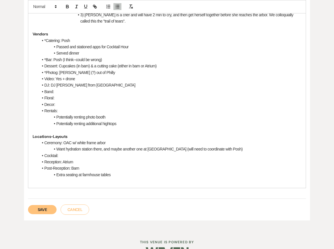
click at [159, 114] on li "Potentially renting photo booth" at bounding box center [169, 117] width 263 height 6
click at [159, 170] on li "Post-Reception: Barn" at bounding box center [169, 168] width 263 height 6
click at [162, 176] on li "Extra seating at farmhouse tables" at bounding box center [169, 175] width 263 height 6
click at [40, 209] on button "Save" at bounding box center [42, 209] width 29 height 9
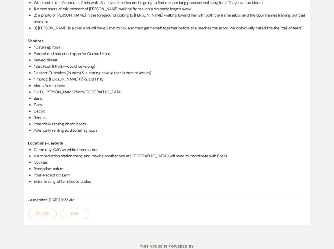
scroll to position [494, 0]
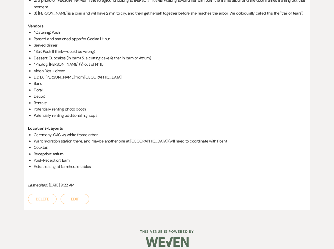
click at [77, 194] on button "Edit" at bounding box center [75, 199] width 29 height 10
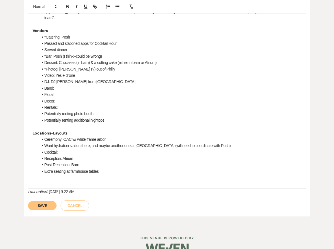
click at [41, 201] on button "Save" at bounding box center [42, 205] width 29 height 9
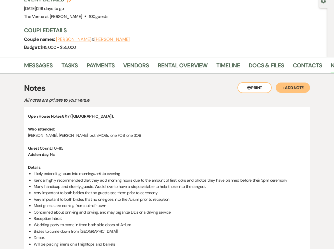
scroll to position [0, 0]
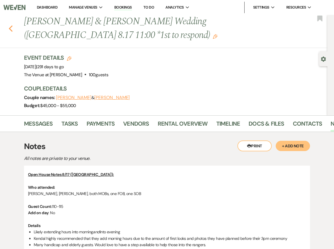
click at [10, 28] on use "button" at bounding box center [11, 28] width 4 height 6
select select "8"
select select "5"
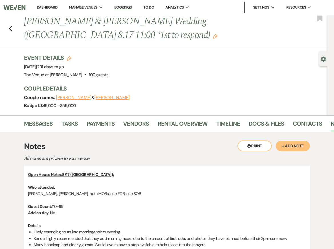
select select "8"
select select "5"
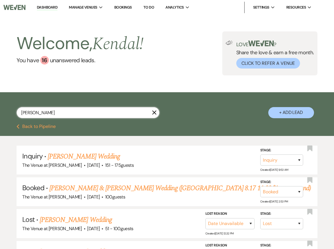
click at [101, 116] on input "[PERSON_NAME]" at bounding box center [88, 112] width 143 height 11
type input "[PERSON_NAME]"
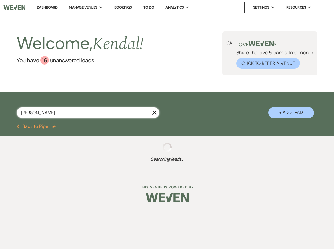
select select "5"
select select "8"
select select "5"
select select "8"
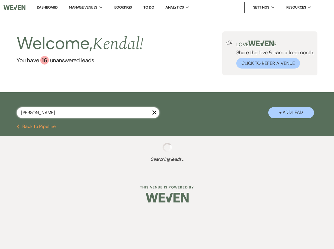
select select "8"
select select "5"
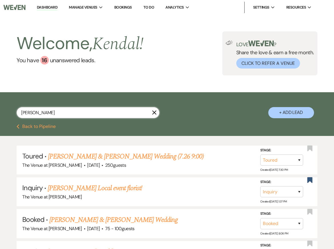
type input "[PERSON_NAME]"
select select "5"
select select "8"
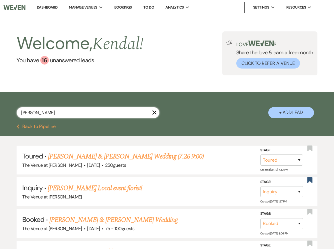
select select "8"
select select "5"
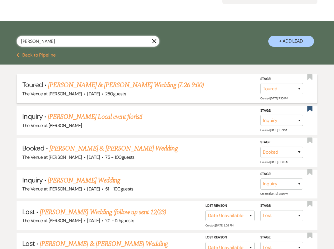
scroll to position [75, 0]
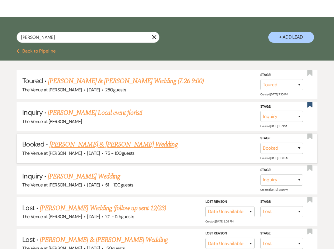
click at [95, 145] on link "[PERSON_NAME] & [PERSON_NAME] Wedding" at bounding box center [113, 144] width 128 height 10
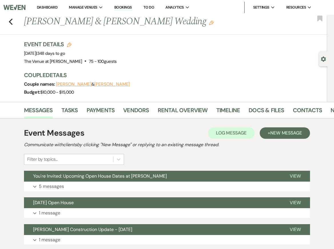
scroll to position [0, 20]
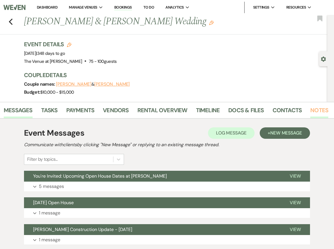
click at [314, 111] on link "Notes" at bounding box center [319, 112] width 18 height 13
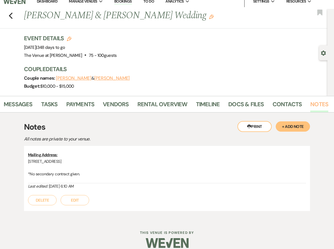
scroll to position [7, 0]
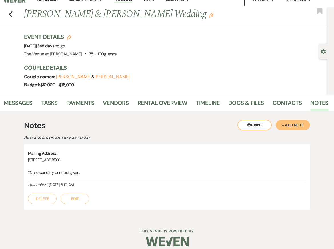
click at [291, 125] on button "+ Add Note" at bounding box center [293, 125] width 34 height 10
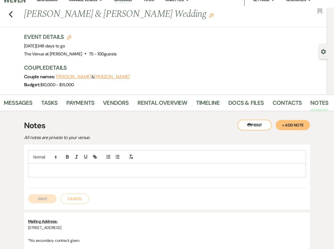
click at [92, 168] on p at bounding box center [167, 170] width 269 height 6
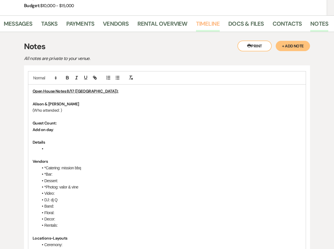
scroll to position [89, 0]
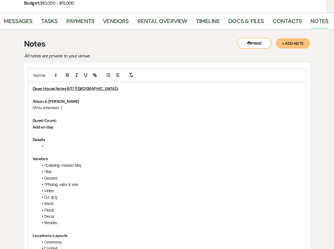
click at [32, 99] on div "Open House Notes 8/17 ([PERSON_NAME]): [PERSON_NAME] & [PERSON_NAME] (Who atten…" at bounding box center [166, 178] width 277 height 192
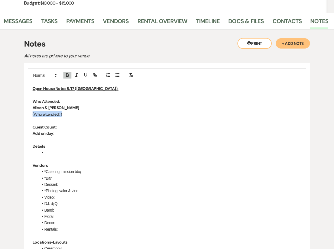
drag, startPoint x: 57, startPoint y: 113, endPoint x: 6, endPoint y: 113, distance: 51.1
click at [7, 113] on div "Printer Print + Add Note Notes All notes are private to your venue. Open House …" at bounding box center [167, 209] width 324 height 360
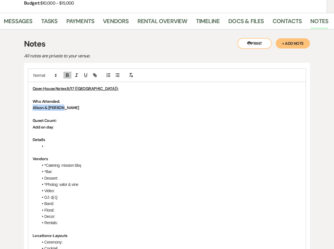
drag, startPoint x: 65, startPoint y: 107, endPoint x: 0, endPoint y: 106, distance: 65.1
click at [0, 106] on div "Messages Tasks Payments Vendors Rental Overview Timeline Docs & Files Contacts …" at bounding box center [167, 198] width 334 height 370
click at [70, 105] on p "Alison & [PERSON_NAME]" at bounding box center [167, 108] width 269 height 6
click at [67, 120] on p "Guest Count:" at bounding box center [167, 120] width 269 height 6
click at [83, 125] on p "Add on day :" at bounding box center [167, 127] width 269 height 6
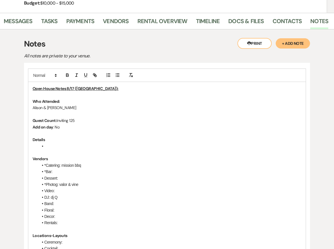
scroll to position [96, 0]
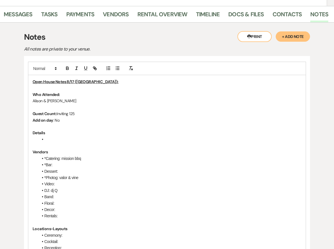
click at [63, 159] on li "*Catering: mission bbq" at bounding box center [169, 158] width 263 height 6
click at [81, 159] on li "*Catering: Mission bbq" at bounding box center [169, 158] width 263 height 6
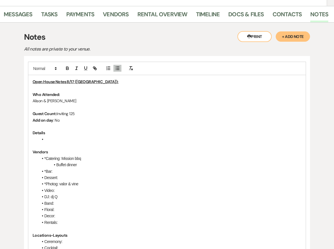
scroll to position [111, 0]
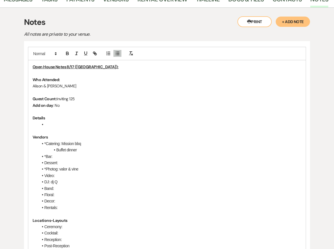
click at [61, 168] on li "*Photog: valor & vine" at bounding box center [169, 169] width 263 height 6
click at [73, 170] on li "*Photog: Valor & vine" at bounding box center [169, 169] width 263 height 6
click at [77, 180] on li "DJ: dj Q" at bounding box center [169, 182] width 263 height 6
click at [88, 154] on li "*Bar:" at bounding box center [169, 156] width 263 height 6
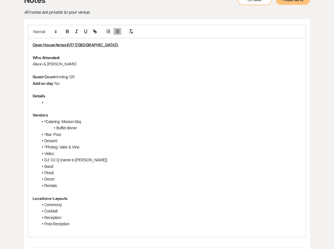
scroll to position [132, 0]
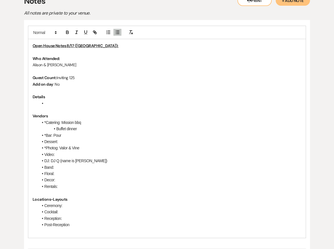
click at [65, 101] on li at bounding box center [169, 103] width 263 height 6
click at [91, 129] on li "Buffet dinner" at bounding box center [169, 129] width 263 height 6
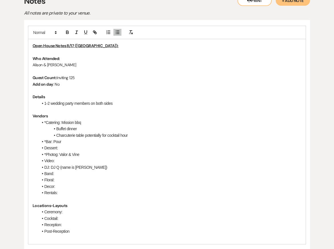
click at [125, 103] on li "1-2 wedding party members on both sides" at bounding box center [169, 103] width 263 height 6
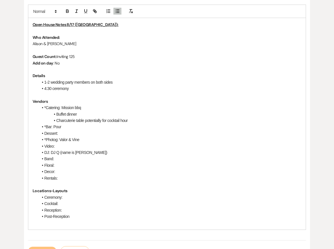
scroll to position [162, 0]
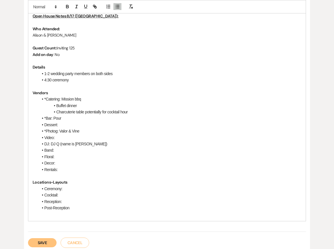
click at [86, 206] on li "Post-Reception" at bounding box center [169, 208] width 263 height 6
click at [82, 201] on li "Reception:" at bounding box center [169, 202] width 263 height 6
click at [87, 195] on li "Cocktail:" at bounding box center [169, 195] width 263 height 6
click at [105, 209] on li "Post-Reception" at bounding box center [169, 208] width 263 height 6
click at [82, 189] on li "Ceremony:" at bounding box center [169, 189] width 263 height 6
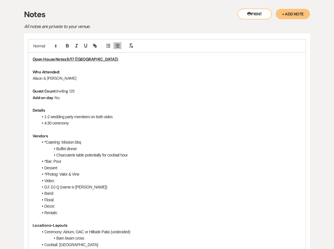
scroll to position [105, 0]
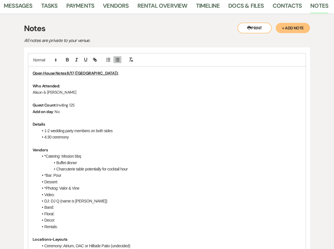
click at [79, 136] on li "4:30 ceremony" at bounding box center [169, 137] width 263 height 6
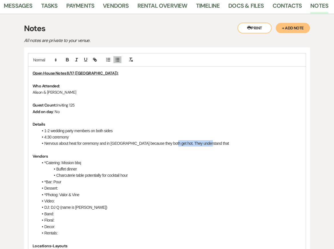
drag, startPoint x: 204, startPoint y: 144, endPoint x: 168, endPoint y: 144, distance: 36.6
click at [168, 144] on li "Nervous about heat for ceremony and in [GEOGRAPHIC_DATA] because they both get …" at bounding box center [169, 143] width 263 height 6
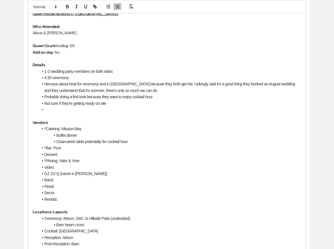
scroll to position [163, 0]
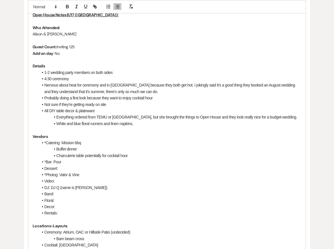
click at [97, 117] on li "Everything ordered from TEMU or [GEOGRAPHIC_DATA], but she brought the things t…" at bounding box center [169, 117] width 263 height 6
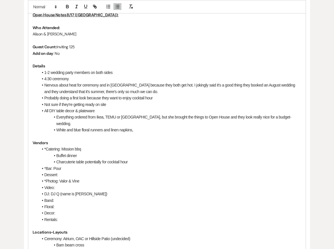
click at [148, 127] on li "White and blue floral runners and linen napkins," at bounding box center [169, 130] width 263 height 6
click at [221, 146] on li "*Catering: Mission bbq" at bounding box center [169, 149] width 263 height 6
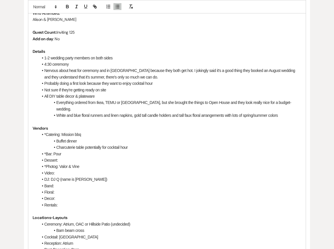
scroll to position [170, 0]
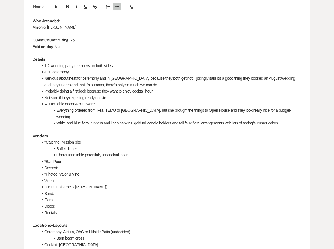
click at [44, 65] on li "1-2 wedding party members on both sides" at bounding box center [169, 66] width 263 height 6
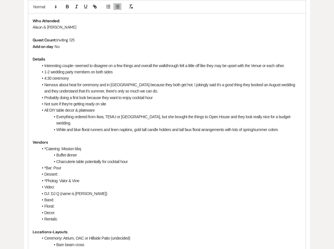
click at [65, 104] on li "Not sure if they're getting ready on site" at bounding box center [169, 104] width 263 height 6
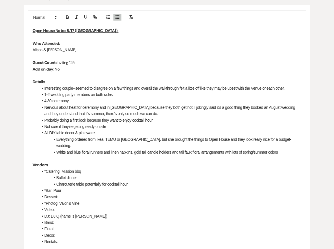
scroll to position [145, 0]
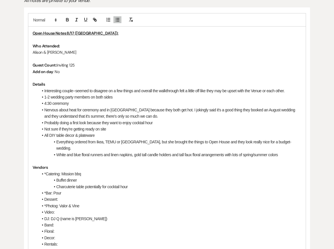
click at [103, 190] on li "*Bar: Pour" at bounding box center [169, 193] width 263 height 6
click at [138, 216] on li "DJ: DJ Q (name is [PERSON_NAME])" at bounding box center [169, 219] width 263 height 6
click at [177, 77] on p at bounding box center [167, 78] width 269 height 6
click at [293, 90] on li "Interesting couple--seemed to disagree on a few things and overall the walkthro…" at bounding box center [169, 91] width 263 height 6
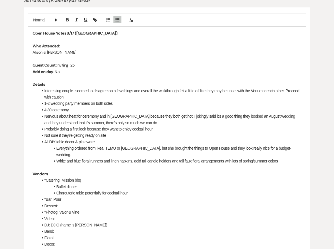
click at [304, 178] on div "Open House Notes 8/17 (Kendal): Who Attended: [PERSON_NAME] & [PERSON_NAME] Cou…" at bounding box center [166, 168] width 277 height 282
click at [235, 203] on li "Dessert:" at bounding box center [169, 206] width 263 height 6
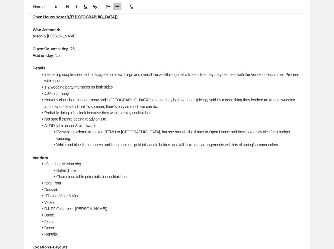
scroll to position [161, 0]
click at [223, 180] on li "*Bar: Pour" at bounding box center [169, 183] width 263 height 6
click at [226, 212] on li "Band:" at bounding box center [169, 215] width 263 height 6
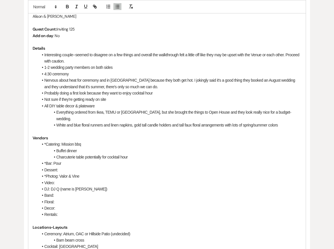
scroll to position [183, 0]
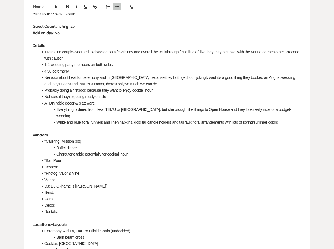
click at [226, 164] on li "Dessert:" at bounding box center [169, 167] width 263 height 6
click at [226, 196] on li "Floral:" at bounding box center [169, 199] width 263 height 6
click at [228, 221] on p "Locations-Layouts" at bounding box center [167, 224] width 269 height 6
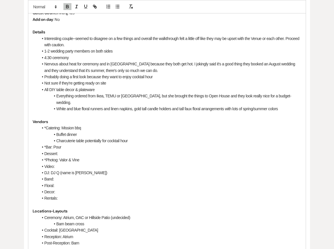
click at [229, 234] on li "Reception: Atrium" at bounding box center [169, 237] width 263 height 6
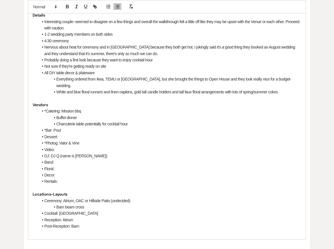
scroll to position [215, 0]
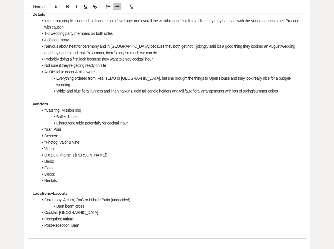
click at [226, 190] on p "Locations-Layouts" at bounding box center [167, 193] width 269 height 6
click at [227, 203] on li "Barn beam cross" at bounding box center [169, 206] width 263 height 6
click at [81, 79] on li "Everything ordered from Ikea, TEMU or [GEOGRAPHIC_DATA], but she brought the th…" at bounding box center [169, 81] width 263 height 13
click at [90, 101] on p "Vendors" at bounding box center [167, 104] width 269 height 6
click at [101, 133] on li "Dessert:" at bounding box center [169, 136] width 263 height 6
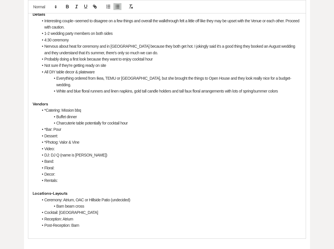
click at [100, 171] on li "Decor:" at bounding box center [169, 174] width 263 height 6
click at [181, 171] on li "Decor:" at bounding box center [169, 174] width 263 height 6
click at [187, 184] on p at bounding box center [167, 187] width 269 height 6
click at [284, 88] on li "White and blue floral runners and linen napkins, gold tall candle holders and t…" at bounding box center [169, 91] width 263 height 6
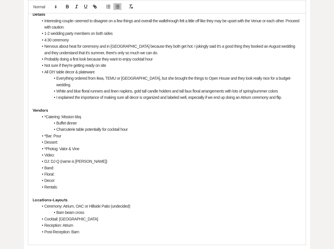
click at [230, 120] on li "Buffet dinner" at bounding box center [169, 123] width 263 height 6
click at [230, 158] on li "DJ: DJ Q (name is [PERSON_NAME])" at bounding box center [169, 161] width 263 height 6
click at [233, 197] on p "Locations-Layouts" at bounding box center [167, 200] width 269 height 6
click at [236, 222] on li "Reception: Atrium" at bounding box center [169, 225] width 263 height 6
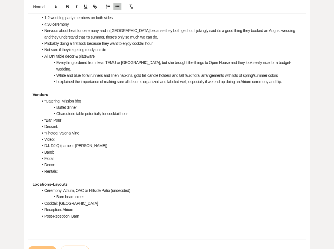
scroll to position [231, 0]
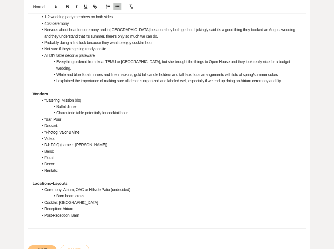
click at [238, 155] on li "Floral:" at bounding box center [169, 158] width 263 height 6
click at [236, 199] on li "Cocktail: [GEOGRAPHIC_DATA]" at bounding box center [169, 202] width 263 height 6
click at [236, 212] on li "Post-Reception: Barn" at bounding box center [169, 215] width 263 height 6
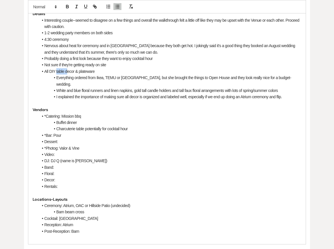
drag, startPoint x: 56, startPoint y: 71, endPoint x: 67, endPoint y: 71, distance: 11.2
click at [67, 71] on li "All DIY table decor & plateware" at bounding box center [169, 71] width 263 height 6
click at [77, 72] on li "All DIY Decor & plateware" at bounding box center [169, 71] width 263 height 6
click at [202, 62] on li "Not sure if they're getting ready on site" at bounding box center [169, 65] width 263 height 6
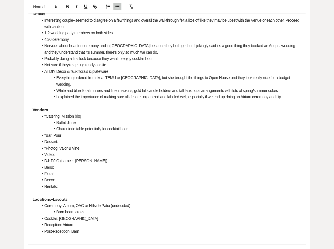
click at [290, 94] on li "I explained the importance of making sure all decor is organized and labeled we…" at bounding box center [169, 97] width 263 height 6
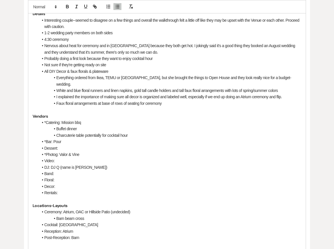
click at [277, 145] on li "Dessert:" at bounding box center [169, 148] width 263 height 6
click at [255, 190] on li "Rentals:" at bounding box center [169, 193] width 263 height 6
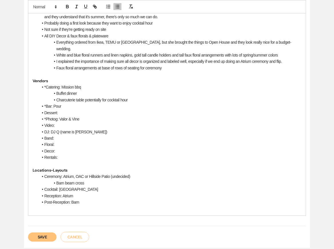
scroll to position [251, 0]
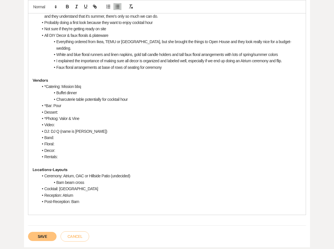
click at [250, 199] on li "Post-Reception: Barn" at bounding box center [169, 202] width 263 height 6
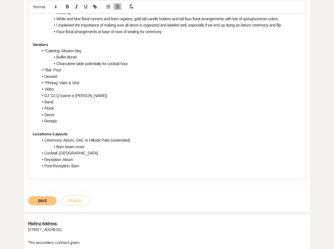
scroll to position [327, 0]
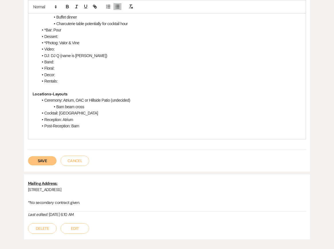
click at [41, 156] on button "Save" at bounding box center [42, 160] width 29 height 9
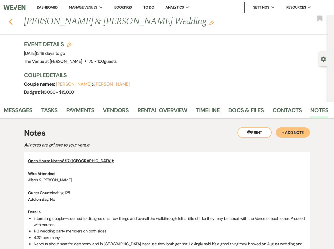
click at [12, 21] on icon "Previous" at bounding box center [11, 21] width 4 height 7
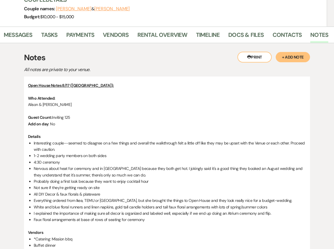
select select "5"
select select "8"
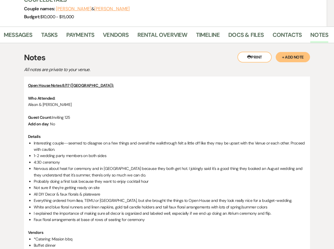
select select "8"
select select "5"
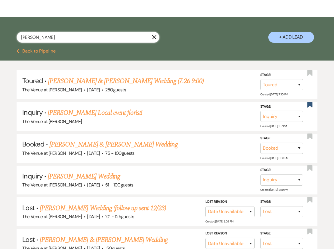
click at [53, 34] on input "[PERSON_NAME]" at bounding box center [88, 37] width 143 height 11
type input "[PERSON_NAME]"
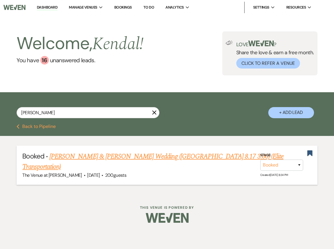
click at [71, 157] on link "[PERSON_NAME] & [PERSON_NAME] Wedding ([GEOGRAPHIC_DATA] 8.17 3:00) (Elite Tran…" at bounding box center [152, 161] width 261 height 21
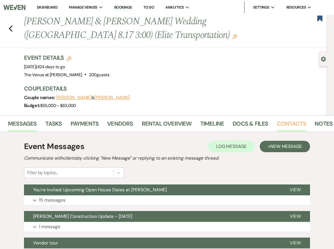
scroll to position [0, 20]
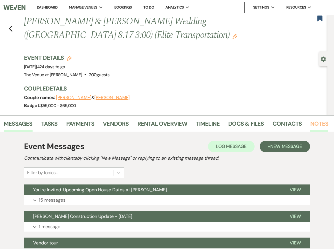
click at [318, 125] on link "Notes" at bounding box center [319, 125] width 18 height 13
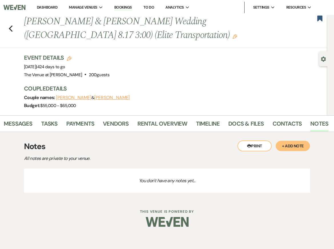
click at [294, 146] on button "+ Add Note" at bounding box center [293, 146] width 34 height 10
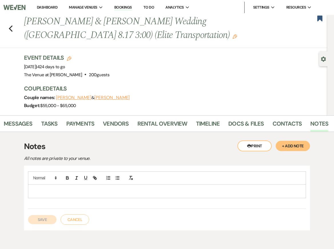
click at [98, 194] on p at bounding box center [167, 191] width 269 height 6
paste div
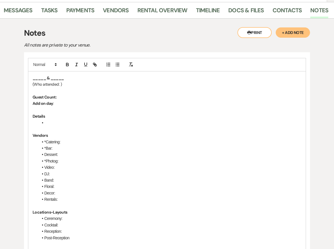
scroll to position [117, 0]
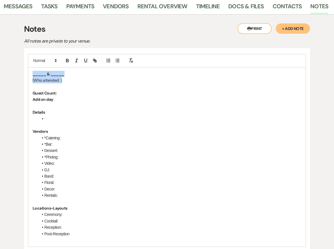
drag, startPoint x: 62, startPoint y: 82, endPoint x: 13, endPoint y: 72, distance: 49.4
click at [13, 72] on div "Printer Print + Add Note Notes All notes are private to your venue. _____ & ___…" at bounding box center [167, 151] width 324 height 273
click at [66, 95] on p "Guest Count:" at bounding box center [167, 93] width 269 height 6
click at [73, 99] on p "Add on day :" at bounding box center [167, 99] width 269 height 6
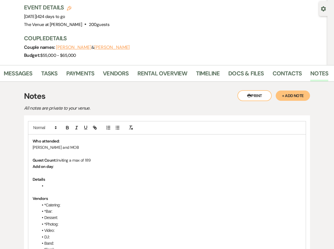
scroll to position [55, 0]
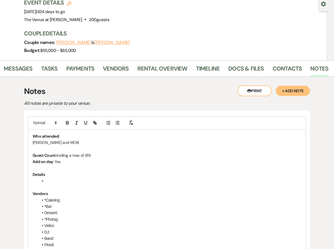
click at [63, 181] on li at bounding box center [169, 181] width 263 height 6
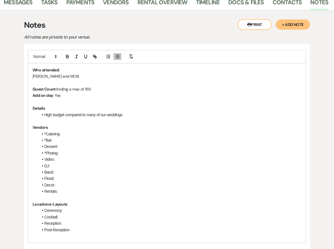
scroll to position [135, 0]
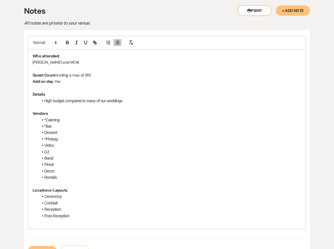
click at [71, 179] on li "Rentals:" at bounding box center [169, 177] width 263 height 6
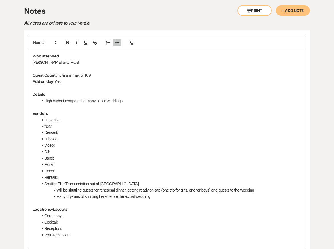
click at [60, 196] on li "Many dry-runs of shuttling here before the actual weddin g" at bounding box center [169, 196] width 263 height 6
click at [157, 197] on li "So, a few dry-runs of shuttling here before the actual weddin g" at bounding box center [169, 196] width 263 height 6
click at [174, 197] on li "So, a few dry-runs of shuttling here before the actual weddin g" at bounding box center [169, 196] width 263 height 6
click at [155, 197] on li "So, a few dry-runs of shuttling here before the actual weddin g" at bounding box center [169, 196] width 263 height 6
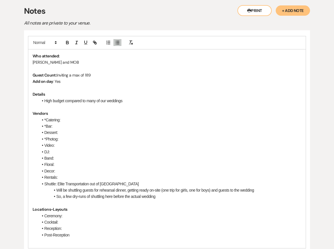
click at [176, 194] on li "So, a few dry-runs of shuttling here before the actual wedding" at bounding box center [169, 196] width 263 height 6
click at [133, 101] on li "High budget compared to many of our weddings" at bounding box center [169, 101] width 263 height 6
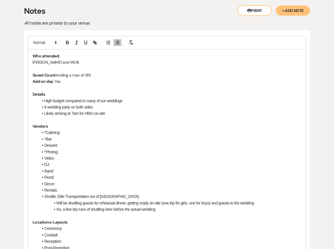
click at [147, 203] on li "Will be shuttling guests for rehearsal dinner, getting ready on-site (one trip …" at bounding box center [169, 203] width 263 height 6
click at [125, 112] on li "Likely arriving at 7am for HMU on-site" at bounding box center [169, 113] width 263 height 6
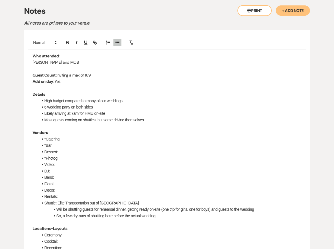
click at [82, 139] on li "*Catering:" at bounding box center [169, 139] width 263 height 6
click at [95, 138] on li "*Catering: Epicurean" at bounding box center [169, 139] width 263 height 6
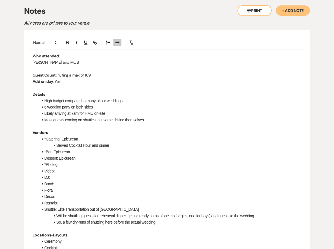
click at [68, 147] on li "Served Cocktail Hour and dinner" at bounding box center [169, 145] width 263 height 6
click at [136, 147] on li "Served/passed Cocktail Hour and dinner" at bounding box center [169, 145] width 263 height 6
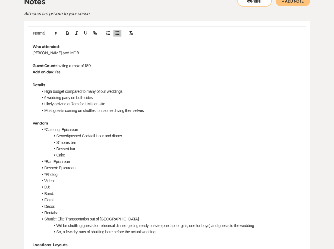
scroll to position [145, 0]
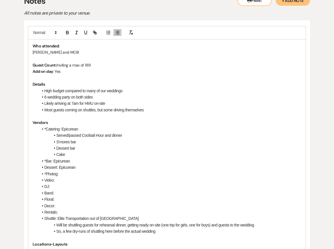
drag, startPoint x: 73, startPoint y: 154, endPoint x: 53, endPoint y: 142, distance: 22.9
click at [53, 142] on ul "*Catering: Epicurean Served/passed Cocktail Hour and dinner S'mores bar Dessert…" at bounding box center [169, 180] width 263 height 109
copy ul "S'mores bar Dessert bar Cake"
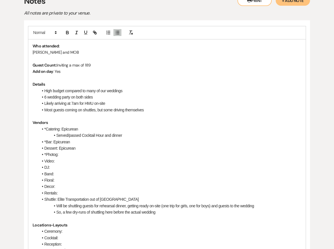
click at [94, 147] on li "Dessert: Epicurean" at bounding box center [169, 148] width 263 height 6
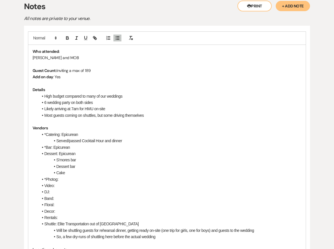
scroll to position [146, 0]
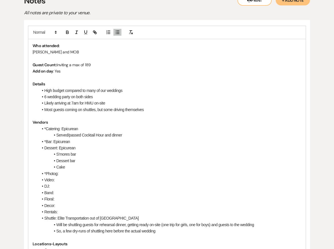
click at [149, 107] on li "Most guests coming on shuttles, but some driving themselves" at bounding box center [169, 110] width 263 height 6
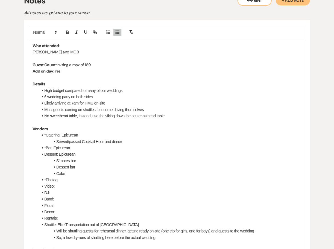
click at [138, 93] on li "High budget compared to many of our weddings" at bounding box center [169, 90] width 263 height 6
click at [178, 117] on li "No sweetheart table, instead, use the viking down the center as head table" at bounding box center [169, 116] width 263 height 6
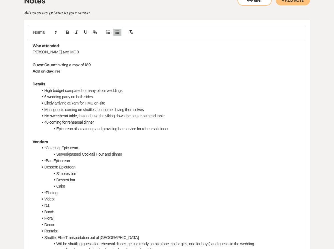
click at [57, 155] on li "Served/passed Cocktail Hour and dinner" at bounding box center [169, 154] width 263 height 6
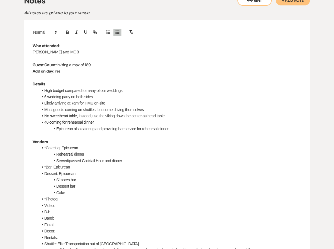
click at [82, 167] on li "*Bar: Epicurean" at bounding box center [169, 167] width 263 height 6
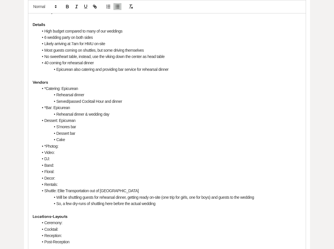
scroll to position [210, 0]
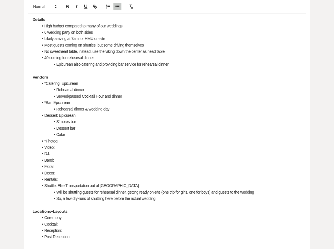
click at [75, 159] on li "Band:" at bounding box center [169, 160] width 263 height 6
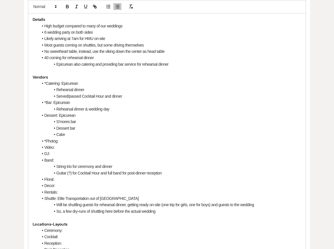
scroll to position [218, 0]
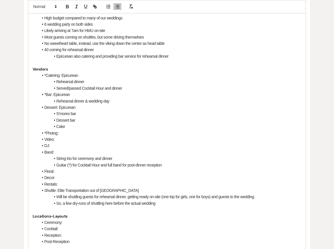
click at [93, 185] on li "Rentals:" at bounding box center [169, 184] width 263 height 6
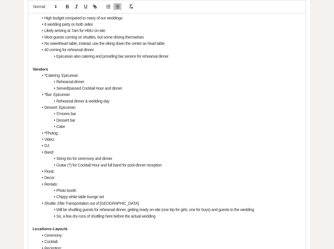
click at [57, 190] on li "Photo booth" at bounding box center [169, 190] width 263 height 6
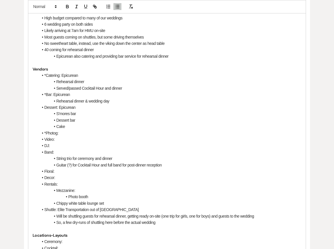
click at [56, 203] on li "Chippy white table lounge set" at bounding box center [169, 203] width 263 height 6
click at [143, 202] on li "Chippy white table lounge set" at bounding box center [169, 203] width 263 height 6
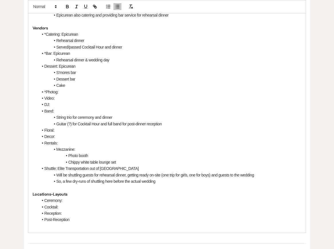
scroll to position [260, 0]
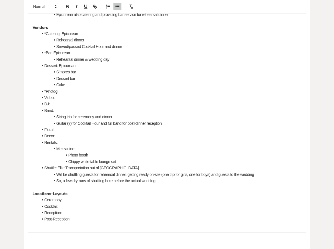
click at [86, 217] on li "Post-Reception" at bounding box center [169, 219] width 263 height 6
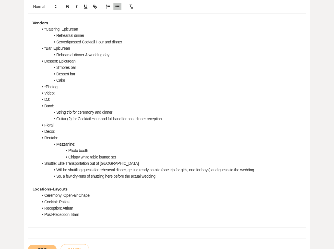
scroll to position [267, 0]
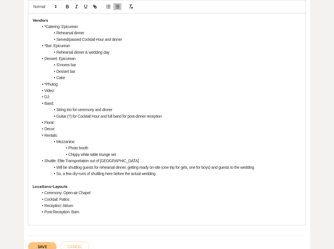
click at [131, 212] on li "Post-Reception: Barn" at bounding box center [169, 212] width 263 height 6
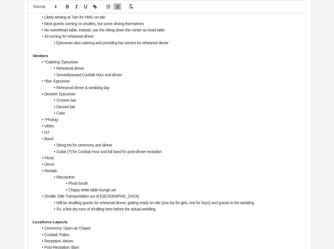
scroll to position [231, 0]
click at [82, 106] on li "Dessert bar" at bounding box center [169, 107] width 263 height 6
click at [72, 113] on li "Cake" at bounding box center [169, 114] width 263 height 6
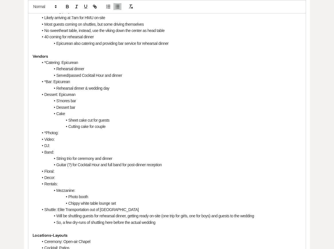
click at [131, 75] on li "Served/passed Cocktail Hour and dinner" at bounding box center [169, 75] width 263 height 6
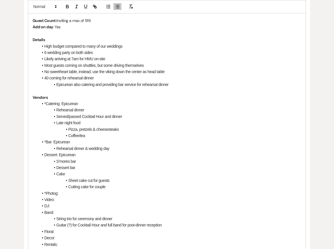
scroll to position [169, 0]
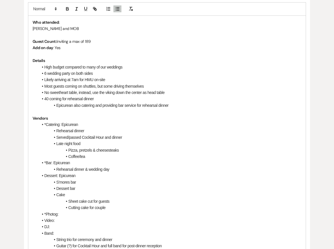
click at [184, 104] on li "Epicurean also catering and providing bar service for rehearsal dinner" at bounding box center [169, 105] width 263 height 6
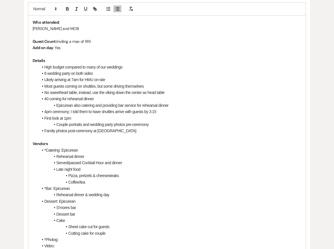
click at [44, 66] on span at bounding box center [44, 67] width 0 height 6
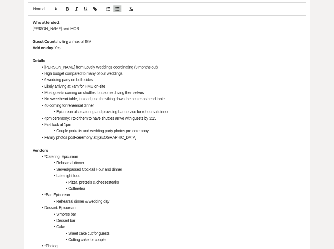
click at [119, 67] on li "[PERSON_NAME] from Lovely Weddings coordinating (3 months out)" at bounding box center [169, 67] width 263 height 6
click at [157, 66] on li "[PERSON_NAME] from Lovely Weddings coordinating (starts 3 months out)" at bounding box center [169, 67] width 263 height 6
click at [145, 68] on li "[PERSON_NAME] from Lovely Weddings coordinating (starts 3 months out)" at bounding box center [169, 67] width 263 height 6
click at [177, 157] on li "*Catering: Epicurean" at bounding box center [169, 156] width 263 height 6
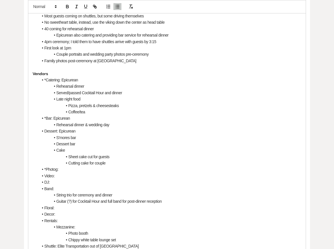
click at [198, 151] on li "Cake" at bounding box center [169, 150] width 263 height 6
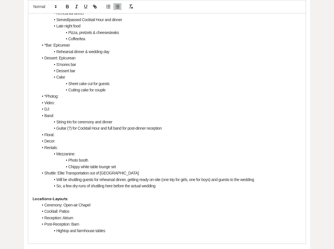
scroll to position [319, 0]
click at [148, 113] on li "Band:" at bounding box center [169, 115] width 263 height 6
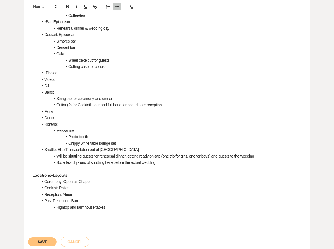
scroll to position [343, 0]
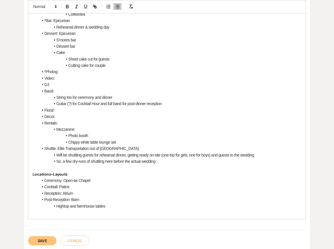
click at [101, 85] on li "DJ:" at bounding box center [169, 84] width 263 height 6
click at [127, 90] on li "Band:" at bounding box center [169, 91] width 263 height 6
click at [123, 117] on li "Decor:" at bounding box center [169, 116] width 263 height 6
click at [115, 111] on li "Floral:" at bounding box center [169, 110] width 263 height 6
click at [135, 109] on li "Floral: Someone named [PERSON_NAME]" at bounding box center [169, 110] width 263 height 6
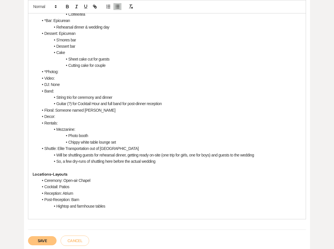
click at [134, 116] on li "Decor:" at bounding box center [169, 116] width 263 height 6
click at [165, 158] on ul "*Catering: Epicurean Rehearsal dinner Served/passed Cocktail Hour and dinner La…" at bounding box center [169, 71] width 263 height 185
click at [162, 187] on li "Cocktail: Patios" at bounding box center [169, 187] width 263 height 6
click at [121, 113] on li "Floral: Someone named [PERSON_NAME]" at bounding box center [169, 110] width 263 height 6
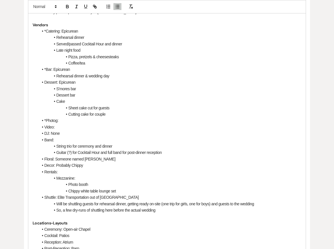
scroll to position [391, 0]
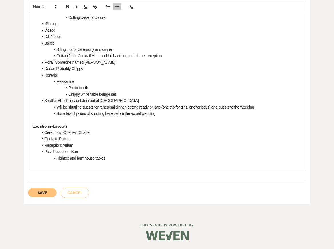
click at [32, 193] on button "Save" at bounding box center [42, 192] width 29 height 9
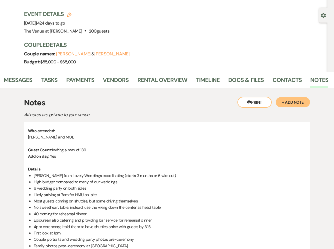
scroll to position [0, 0]
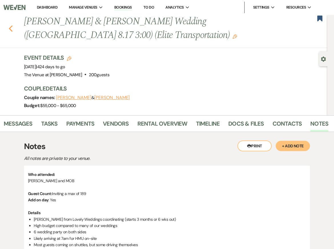
click at [12, 29] on icon "Previous" at bounding box center [11, 28] width 4 height 7
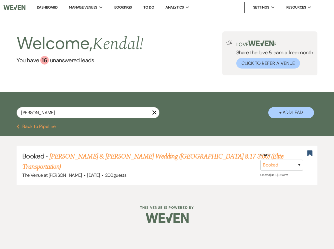
click at [120, 132] on div "Previous Back to Pipeline" at bounding box center [167, 130] width 334 height 12
click at [46, 113] on input "[PERSON_NAME]" at bounding box center [88, 112] width 143 height 11
click at [75, 113] on input "[PERSON_NAME]" at bounding box center [88, 112] width 143 height 11
type input "[PERSON_NAME]"
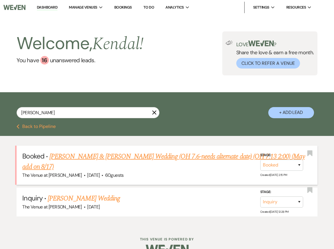
click at [103, 155] on link "[PERSON_NAME] & [PERSON_NAME] Wedding (OH 7.6-needs alternate date) (OH 7.13 2:…" at bounding box center [163, 161] width 282 height 21
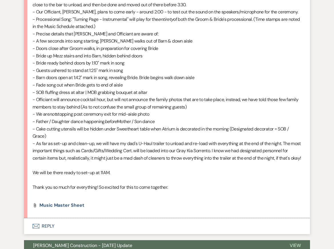
scroll to position [5648, 0]
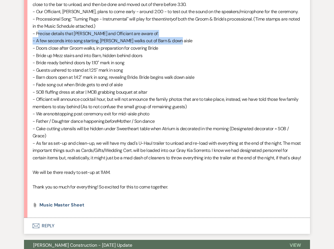
drag, startPoint x: 36, startPoint y: 20, endPoint x: 187, endPoint y: 25, distance: 150.9
click at [187, 25] on div "Hi [PERSON_NAME], I hope all is going well with your open house [DATE]. We are …" at bounding box center [167, 55] width 269 height 285
drag, startPoint x: 34, startPoint y: 35, endPoint x: 189, endPoint y: 44, distance: 155.1
click at [189, 44] on div "Hi [PERSON_NAME], I hope all is going well with your open house [DATE]. We are …" at bounding box center [167, 55] width 269 height 285
click at [56, 52] on p "- Bride up Mezz stairs and into Barn, hidden behind doors" at bounding box center [167, 55] width 269 height 7
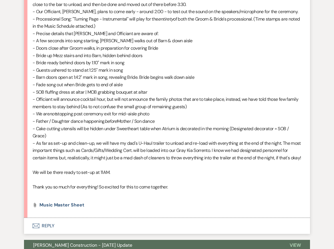
drag, startPoint x: 36, startPoint y: 50, endPoint x: 147, endPoint y: 50, distance: 111.4
click at [147, 59] on p "- Bride ready behind doors by 1:10" mark in song" at bounding box center [167, 62] width 269 height 7
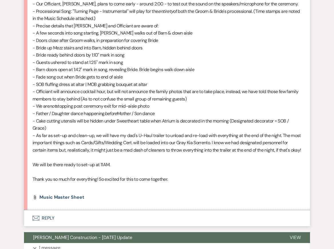
scroll to position [5658, 0]
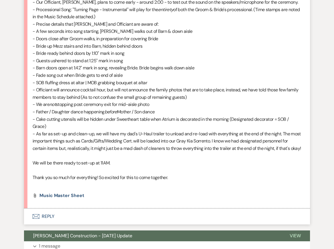
drag, startPoint x: 72, startPoint y: 54, endPoint x: 197, endPoint y: 54, distance: 125.1
click at [197, 64] on p "- Barn doors open at 1:42" mark in song, revealing Bride. Bride begins walk dow…" at bounding box center [167, 67] width 269 height 7
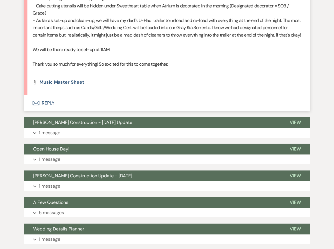
scroll to position [5772, 0]
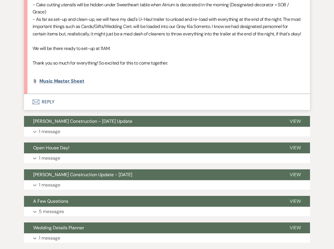
click at [70, 78] on span "Music Master Sheet" at bounding box center [61, 81] width 45 height 6
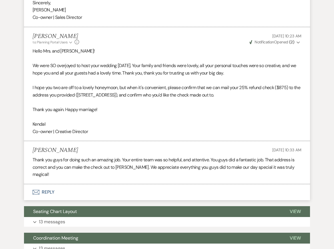
scroll to position [1508, 0]
